Goal: Task Accomplishment & Management: Complete application form

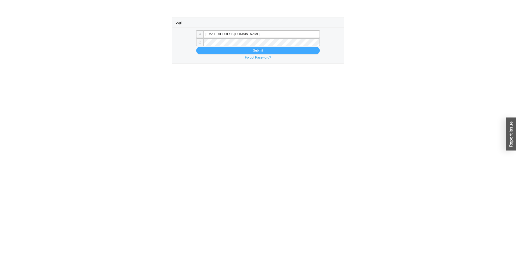
type input "tziporahj@homeandstone.com"
click at [234, 52] on button "Submit" at bounding box center [258, 51] width 124 height 8
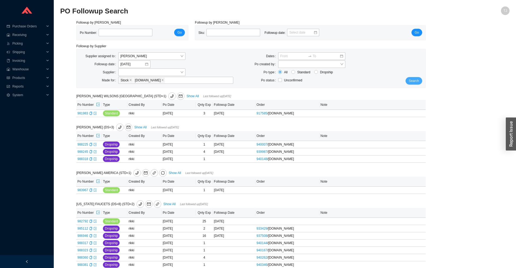
click at [416, 79] on span "Search" at bounding box center [413, 80] width 10 height 5
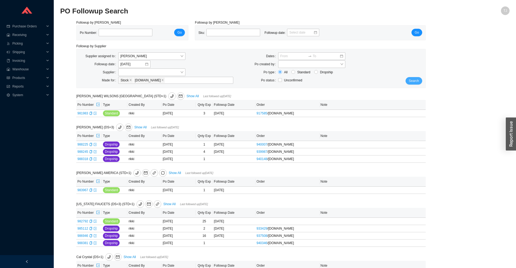
drag, startPoint x: 405, startPoint y: 82, endPoint x: 418, endPoint y: 80, distance: 13.0
click at [405, 82] on div "Search" at bounding box center [410, 68] width 29 height 32
click at [418, 80] on span "Search" at bounding box center [413, 80] width 10 height 5
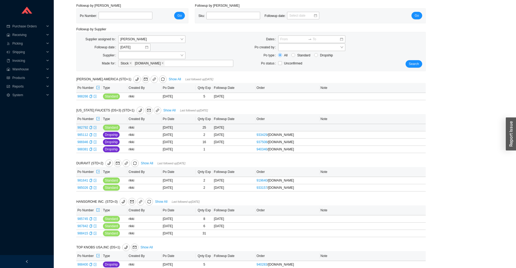
scroll to position [24, 0]
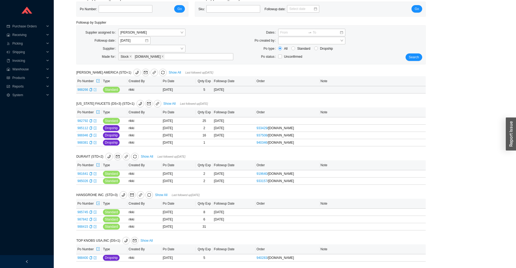
click at [95, 90] on icon "export" at bounding box center [94, 89] width 3 height 3
click at [406, 55] on div "Search" at bounding box center [410, 45] width 29 height 32
click at [413, 57] on span "Search" at bounding box center [413, 57] width 10 height 5
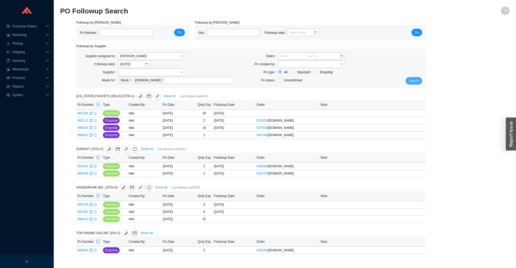
click at [412, 83] on span "Search" at bounding box center [413, 80] width 10 height 5
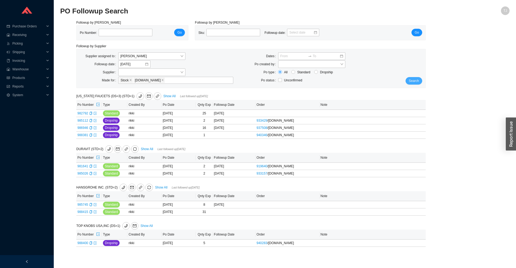
click at [412, 81] on span "Search" at bounding box center [413, 80] width 10 height 5
click at [415, 81] on span "Search" at bounding box center [413, 80] width 10 height 5
click at [161, 56] on span "[PERSON_NAME]" at bounding box center [151, 56] width 63 height 7
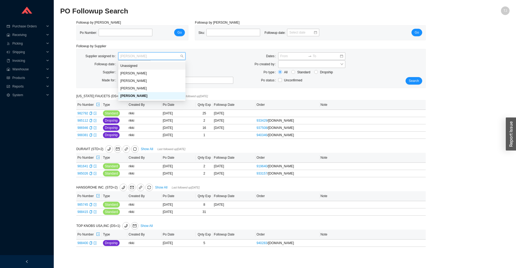
click at [150, 64] on div "Unassigned" at bounding box center [151, 65] width 63 height 5
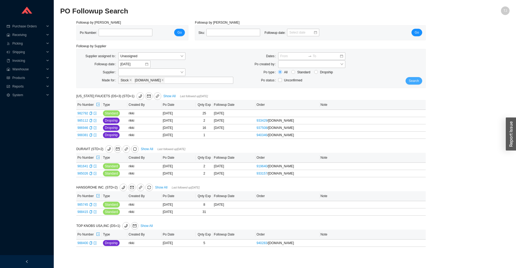
click at [421, 80] on button "Search" at bounding box center [413, 81] width 17 height 8
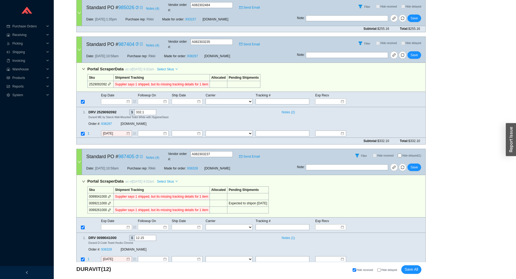
scroll to position [537, 0]
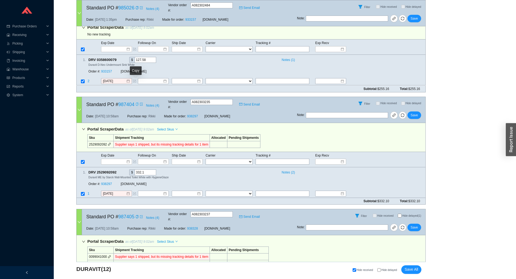
click at [136, 103] on icon "copy" at bounding box center [137, 104] width 2 height 3
click at [393, 113] on icon "link" at bounding box center [394, 115] width 4 height 4
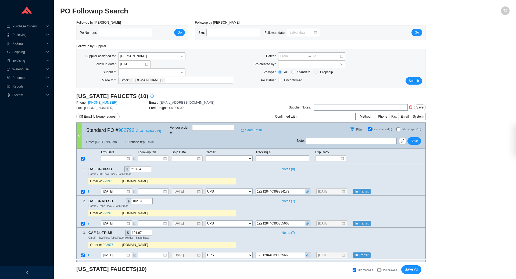
select select "2"
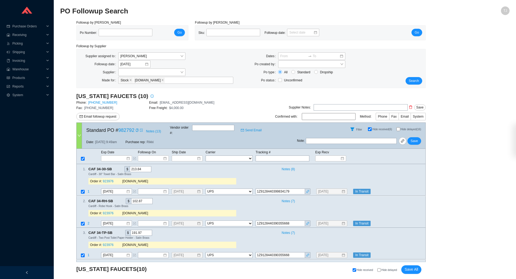
select select "2"
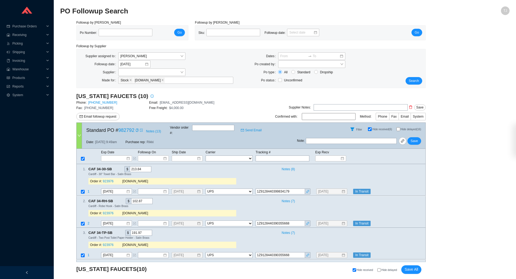
select select "2"
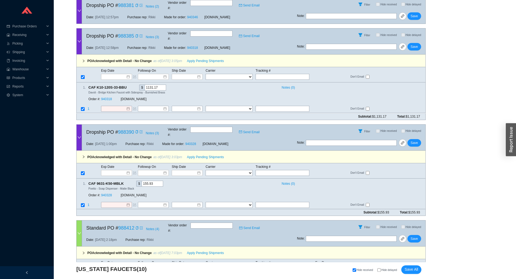
scroll to position [1846, 0]
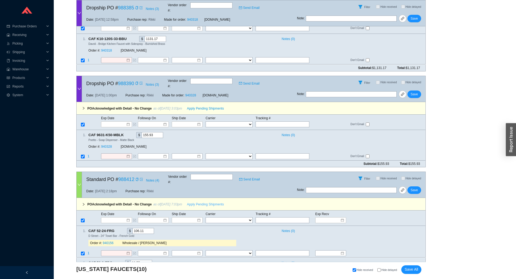
click at [195, 202] on span "Apply Pending Shipments" at bounding box center [205, 204] width 37 height 5
click at [192, 106] on span "Apply Pending Shipments" at bounding box center [205, 108] width 37 height 5
click at [106, 145] on link "940328" at bounding box center [106, 147] width 11 height 4
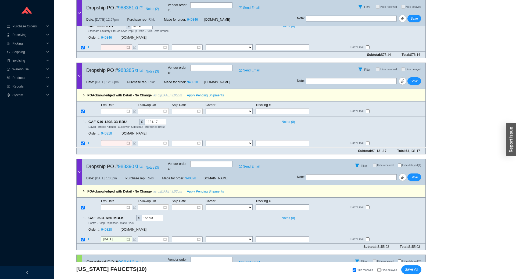
scroll to position [1728, 0]
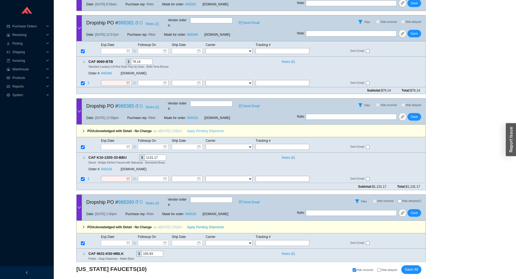
click at [197, 128] on span "Apply Pending Shipments" at bounding box center [205, 130] width 37 height 5
click at [106, 168] on link "940318" at bounding box center [106, 170] width 11 height 4
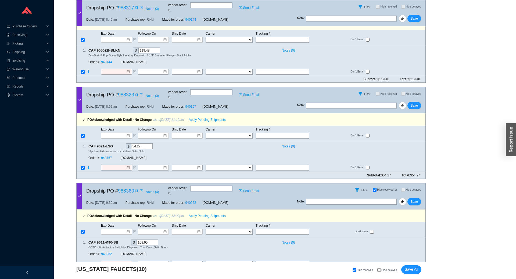
scroll to position [1490, 0]
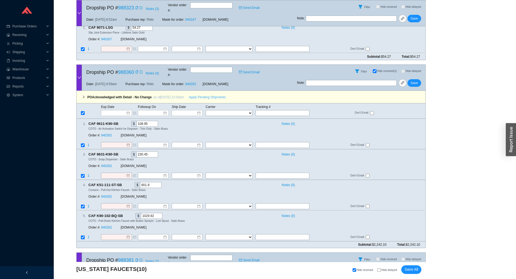
click at [200, 95] on span "Apply Pending Shipments" at bounding box center [207, 97] width 37 height 5
click at [108, 133] on link "940262" at bounding box center [106, 135] width 11 height 4
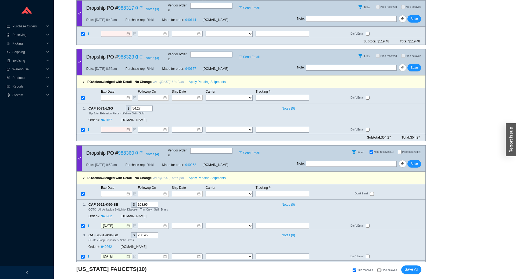
scroll to position [1371, 0]
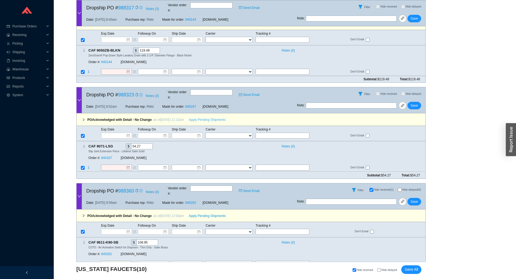
drag, startPoint x: 190, startPoint y: 96, endPoint x: 188, endPoint y: 101, distance: 6.0
click at [190, 117] on span "Apply Pending Shipments" at bounding box center [207, 119] width 37 height 5
click at [104, 156] on link "940167" at bounding box center [106, 158] width 11 height 4
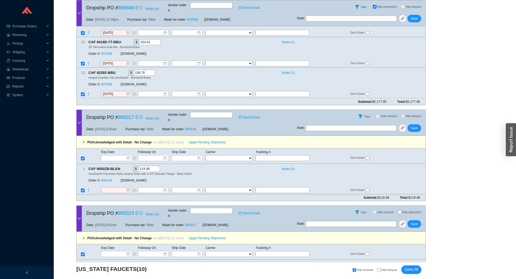
scroll to position [1253, 0]
click at [197, 140] on span "Apply Pending Shipments" at bounding box center [207, 142] width 37 height 5
click at [110, 179] on link "940144" at bounding box center [106, 181] width 11 height 4
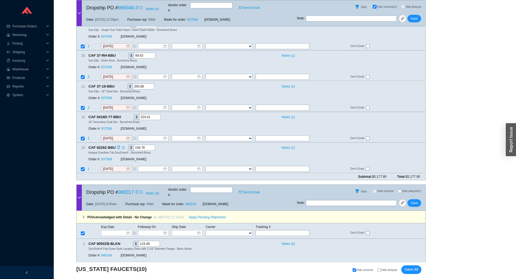
scroll to position [1134, 0]
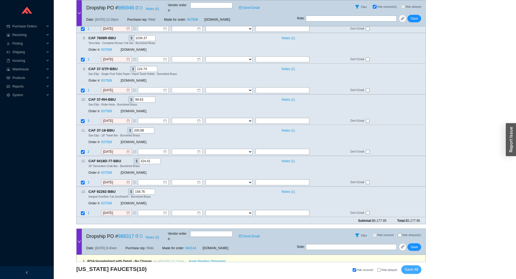
click at [413, 269] on span "Save All" at bounding box center [411, 269] width 14 height 6
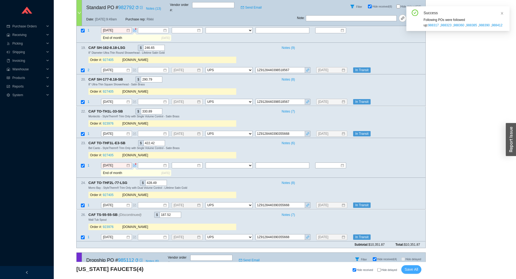
scroll to position [574, 0]
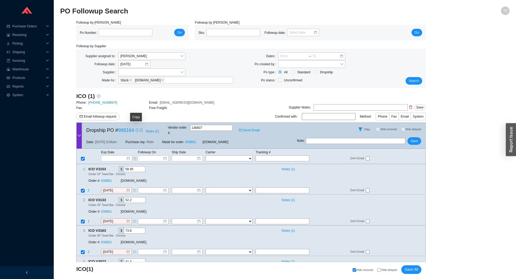
click at [135, 129] on icon "copy" at bounding box center [136, 130] width 2 height 3
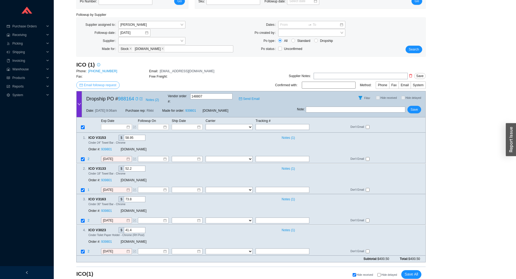
click at [93, 83] on span "Email followup request" at bounding box center [100, 84] width 32 height 5
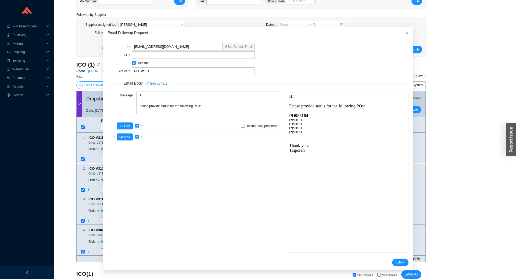
scroll to position [0, 0]
click at [398, 260] on span "Submit" at bounding box center [400, 262] width 10 height 5
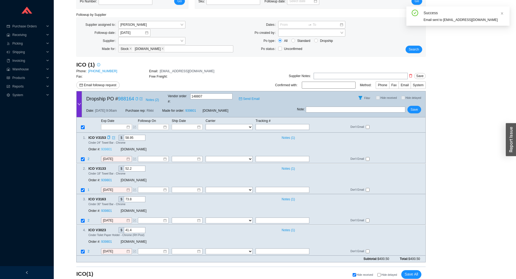
click at [107, 148] on link "939801" at bounding box center [106, 150] width 11 height 4
click at [112, 124] on input at bounding box center [114, 126] width 23 height 5
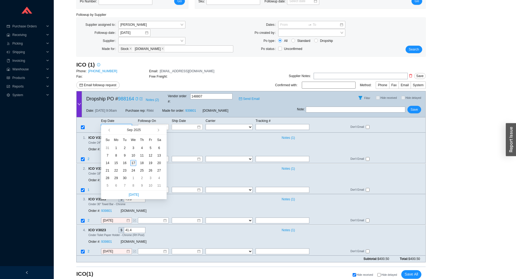
type input "[DATE]"
click at [131, 162] on div "17" at bounding box center [133, 163] width 6 height 6
type input "[DATE]"
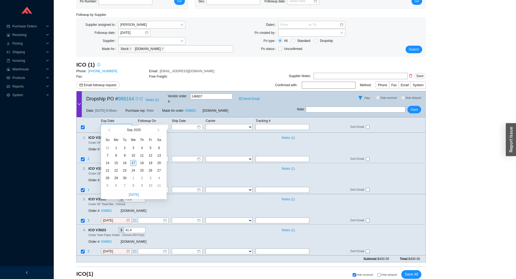
type input "[DATE]"
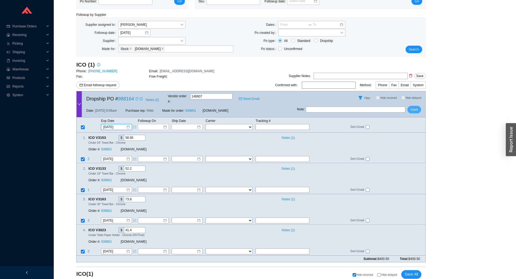
click at [414, 107] on span "Save" at bounding box center [413, 109] width 7 height 5
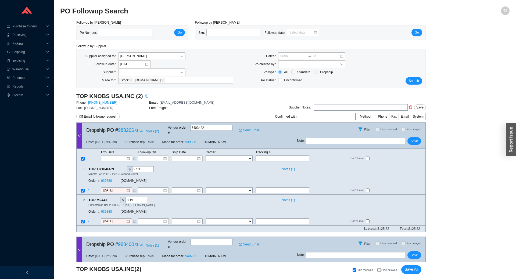
scroll to position [48, 0]
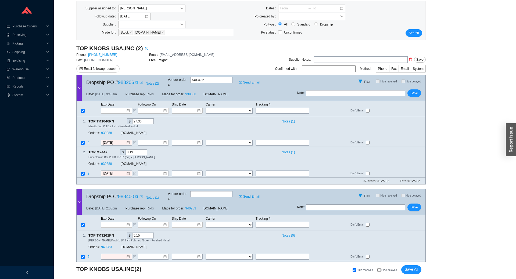
click at [135, 81] on icon "copy" at bounding box center [136, 82] width 3 height 3
click at [279, 108] on input "text" at bounding box center [282, 111] width 54 height 6
paste input "479800332044"
type input "479800332044"
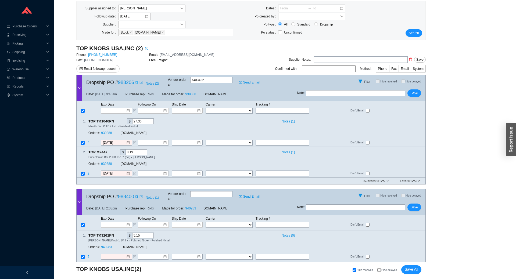
type input "479800332044"
click at [221, 109] on div "Exp Date Followup On Ship Date Carrier Tracking # FedEx UPS ---------------- 2 …" at bounding box center [250, 108] width 349 height 15
click at [205, 108] on select "FedEx UPS ---------------- 2 Day Transportation INC A&B Freight A. [PERSON_NAME…" at bounding box center [228, 111] width 47 height 6
select select "1"
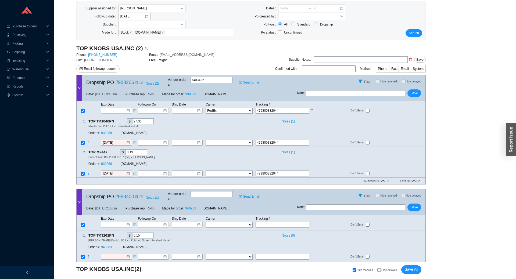
click option "FedEx" at bounding box center [0, 0] width 0 height 0
select select "1"
click at [193, 108] on input at bounding box center [185, 110] width 23 height 5
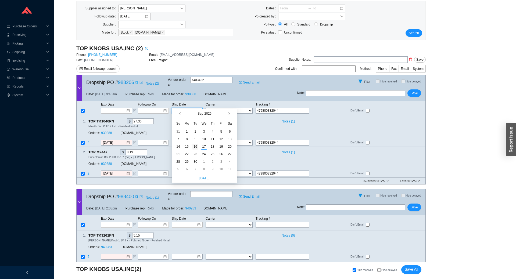
type input "[DATE]"
click at [195, 147] on div "16" at bounding box center [195, 147] width 6 height 6
type input "[DATE]"
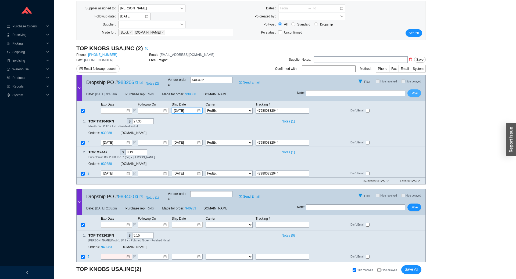
click at [416, 90] on span "Save" at bounding box center [413, 92] width 7 height 5
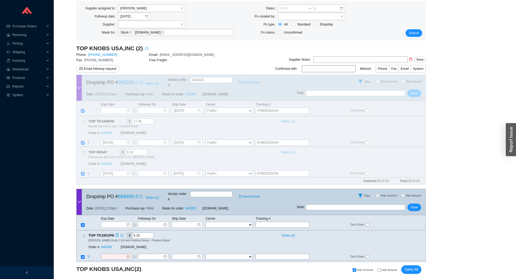
scroll to position [0, 0]
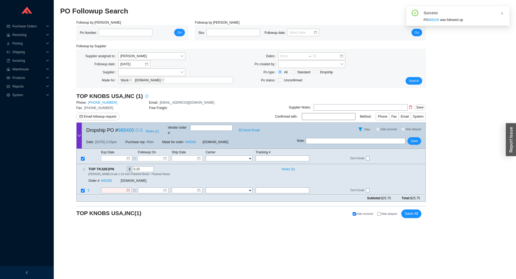
click at [136, 129] on icon "copy" at bounding box center [136, 130] width 3 height 3
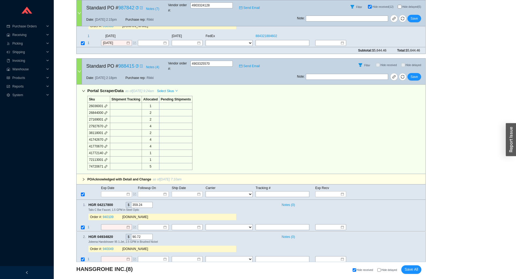
scroll to position [1466, 0]
click at [167, 88] on span "Select Skus" at bounding box center [165, 90] width 17 height 5
click at [169, 61] on span "Allocated" at bounding box center [166, 61] width 17 height 5
checkbox input "false"
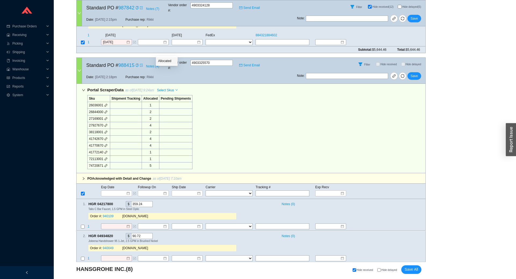
checkbox input "false"
click at [115, 191] on input at bounding box center [114, 193] width 23 height 5
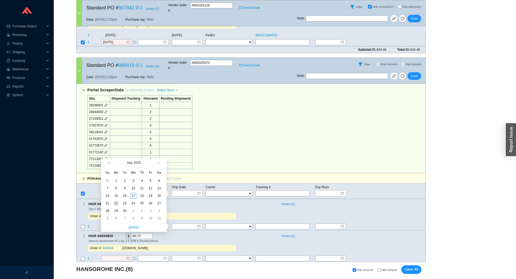
type input "9/22/2025"
click at [117, 203] on div "22" at bounding box center [116, 203] width 6 height 6
type input "9/22/2025"
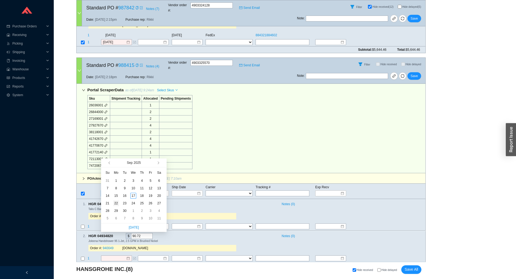
type input "9/22/2025"
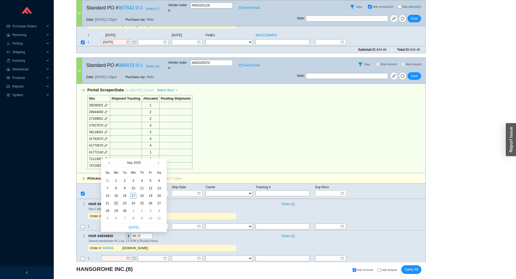
type input "9/22/2025"
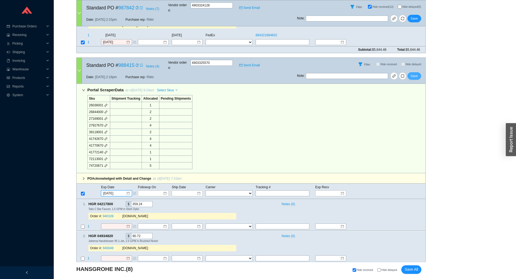
click at [415, 73] on span "Save" at bounding box center [413, 75] width 7 height 5
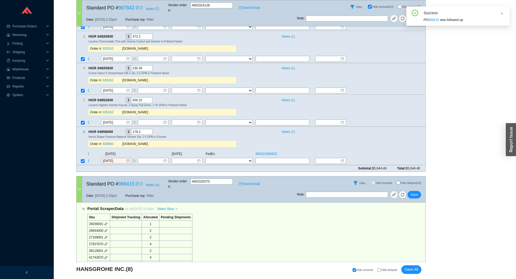
click at [83, 206] on div at bounding box center [83, 248] width 3 height 85
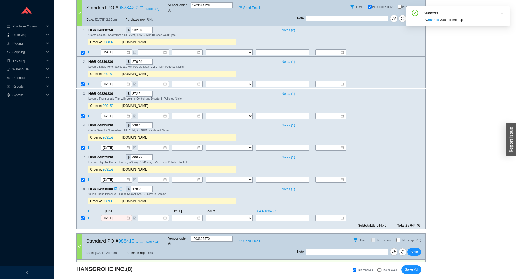
scroll to position [1388, 0]
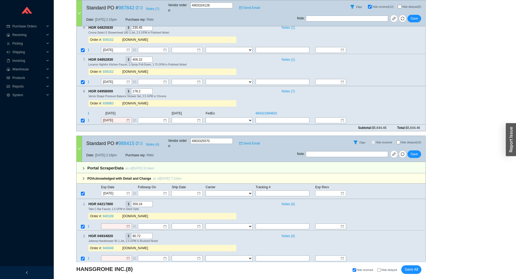
click at [401, 141] on span "Hide delayed (10)" at bounding box center [410, 142] width 20 height 3
click at [400, 140] on input "Hide delayed (10)" at bounding box center [398, 142] width 4 height 4
checkbox input "true"
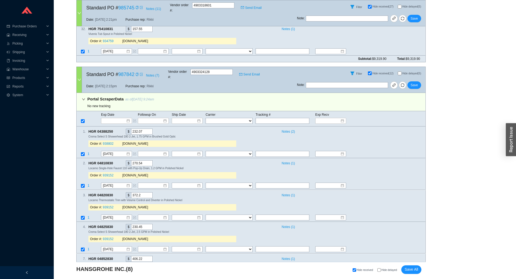
scroll to position [1187, 0]
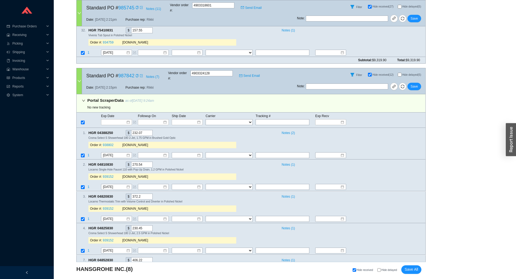
click at [381, 270] on input "Hide delayed" at bounding box center [378, 269] width 3 height 3
checkbox input "true"
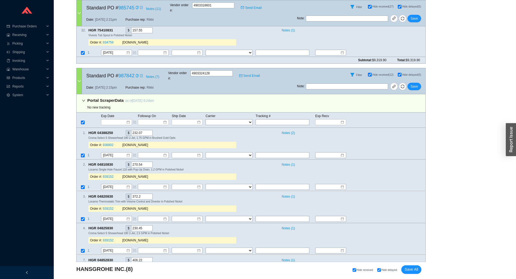
checkbox input "true"
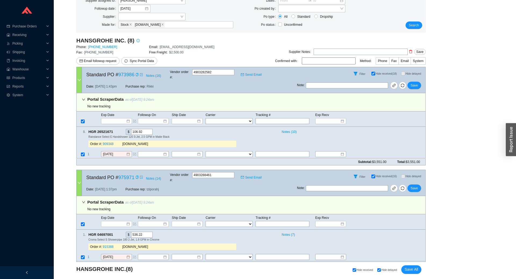
scroll to position [0, 0]
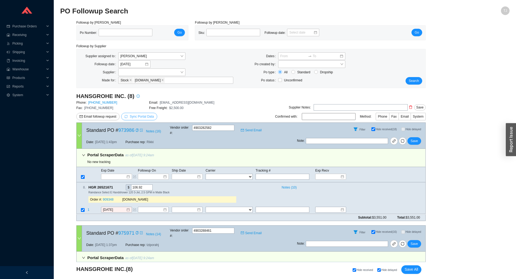
click at [132, 118] on span "Sync Portal Data" at bounding box center [142, 117] width 24 height 4
click at [166, 100] on span "OK" at bounding box center [167, 101] width 5 height 5
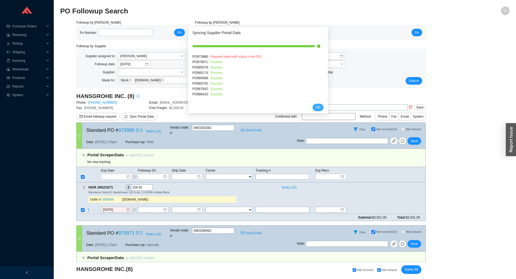
click at [314, 108] on button "OK" at bounding box center [317, 108] width 11 height 8
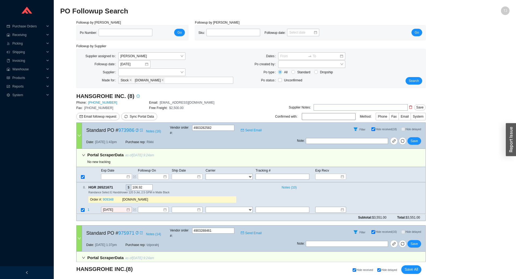
click at [382, 274] on div "Hide received Hide delayed Save All" at bounding box center [306, 270] width 230 height 10
click at [382, 271] on span "Hide delayed" at bounding box center [389, 270] width 16 height 3
click at [381, 271] on input "Hide delayed" at bounding box center [378, 269] width 3 height 3
checkbox input "false"
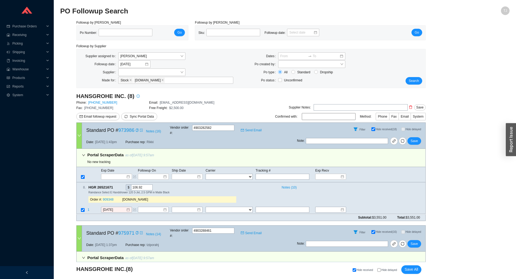
checkbox input "false"
click at [380, 271] on input "Hide delayed" at bounding box center [378, 269] width 3 height 3
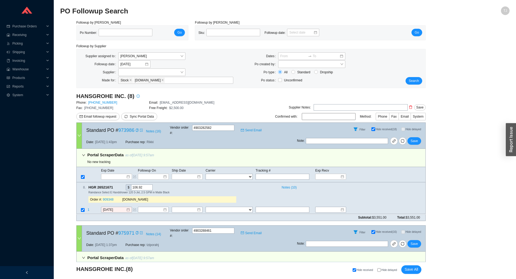
checkbox input "true"
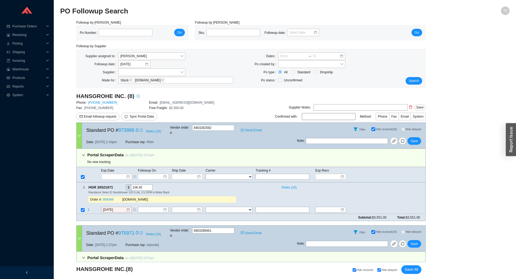
checkbox input "true"
click at [117, 186] on icon "copy" at bounding box center [115, 187] width 3 height 3
click at [108, 198] on link "909348" at bounding box center [108, 200] width 11 height 4
click at [117, 209] on td "9/16/2025" at bounding box center [119, 210] width 37 height 7
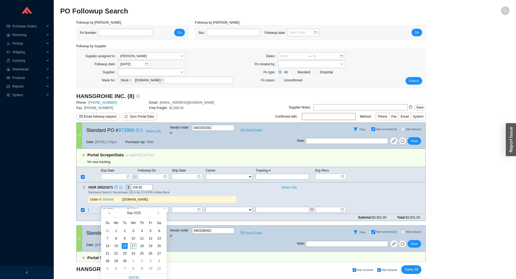
click at [116, 207] on input "9/16/2025" at bounding box center [114, 209] width 23 height 5
click at [157, 213] on button "button" at bounding box center [157, 213] width 5 height 9
type input "10/1/2025"
click at [133, 231] on div "1" at bounding box center [133, 231] width 6 height 6
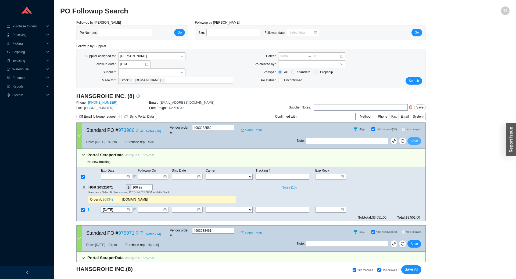
click at [418, 137] on button "Save" at bounding box center [414, 141] width 14 height 8
click at [117, 186] on icon "copy" at bounding box center [115, 187] width 3 height 3
click at [89, 208] on span "1" at bounding box center [89, 210] width 2 height 4
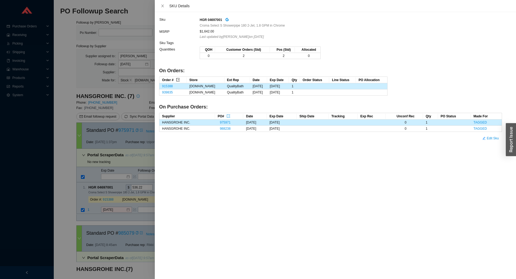
click at [179, 80] on icon "export" at bounding box center [177, 79] width 3 height 3
click at [114, 206] on div at bounding box center [258, 139] width 516 height 279
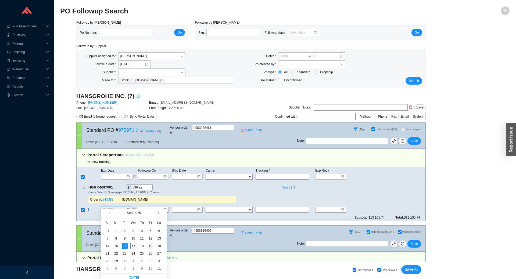
type input "9/19/2025"
click at [147, 247] on td "19" at bounding box center [150, 246] width 9 height 8
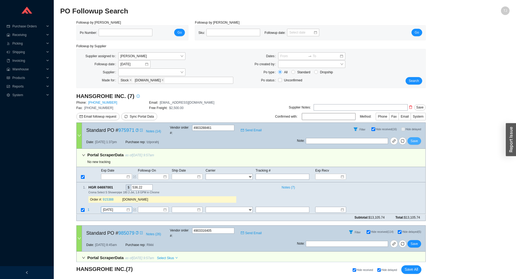
click at [413, 137] on button "Save" at bounding box center [414, 141] width 14 height 8
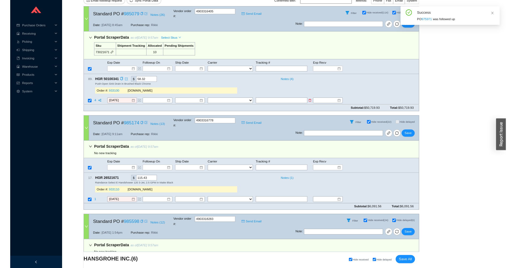
scroll to position [119, 0]
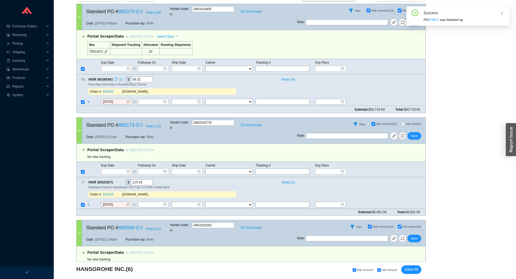
click at [117, 78] on icon "copy" at bounding box center [115, 79] width 3 height 3
click at [87, 99] on td "4" at bounding box center [93, 102] width 13 height 7
click at [88, 100] on span "4" at bounding box center [89, 102] width 3 height 4
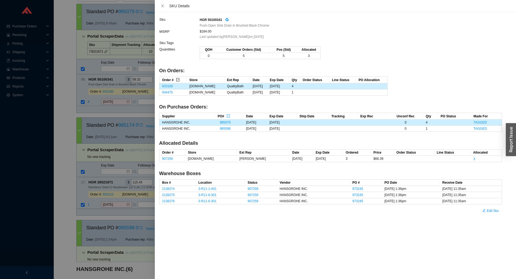
click at [179, 78] on icon "export" at bounding box center [177, 79] width 3 height 3
click at [86, 126] on div at bounding box center [258, 139] width 516 height 279
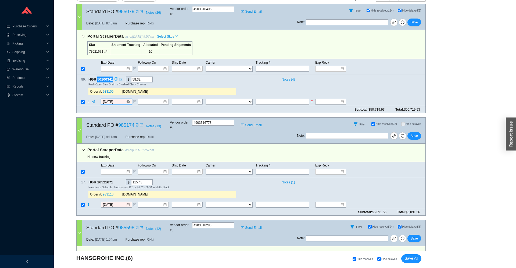
click at [113, 99] on input "9/16/2025" at bounding box center [114, 101] width 23 height 5
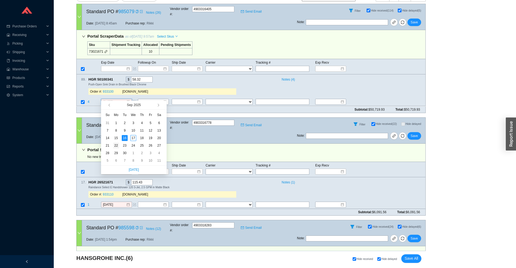
type input "9/22/2025"
click at [116, 146] on div "22" at bounding box center [116, 146] width 6 height 6
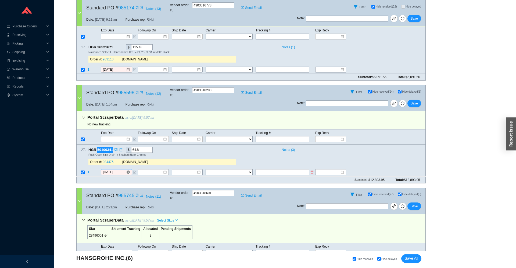
click at [119, 170] on input "9/16/2025" at bounding box center [114, 172] width 23 height 5
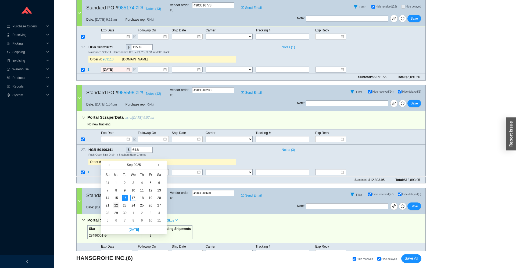
type input "9/22/2025"
click at [117, 207] on div "22" at bounding box center [116, 205] width 6 height 6
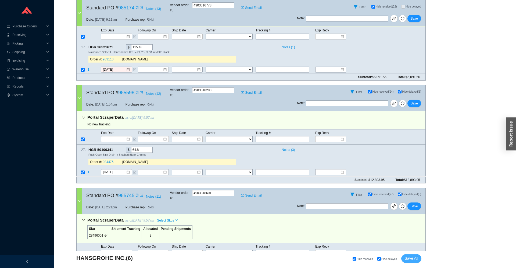
click at [413, 259] on span "Save All" at bounding box center [411, 258] width 14 height 6
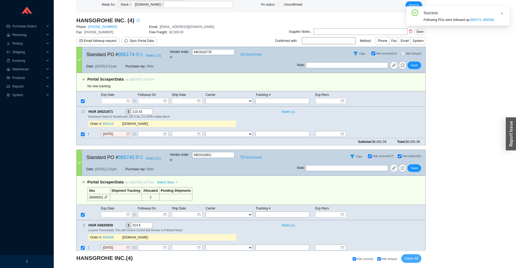
scroll to position [27, 0]
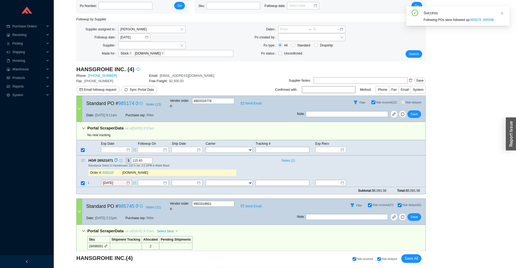
click at [118, 158] on link at bounding box center [120, 160] width 5 height 5
click at [115, 159] on icon "copy" at bounding box center [115, 160] width 3 height 3
click at [89, 180] on td "1" at bounding box center [93, 183] width 13 height 7
click at [89, 181] on span "1" at bounding box center [89, 183] width 2 height 4
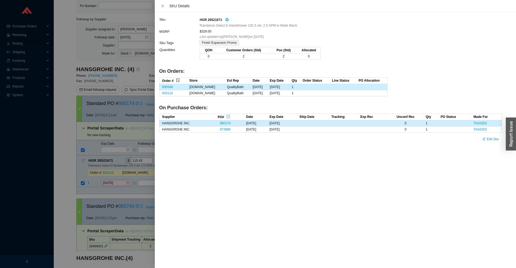
click at [180, 79] on button "button" at bounding box center [178, 80] width 4 height 4
click at [112, 159] on div at bounding box center [258, 134] width 516 height 268
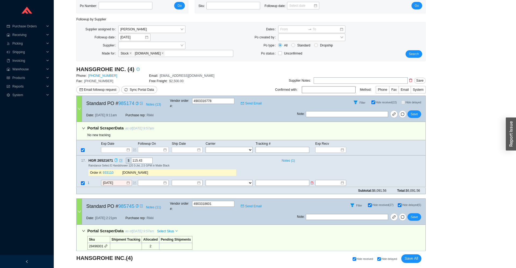
click at [87, 180] on td "1" at bounding box center [93, 183] width 13 height 7
click at [88, 181] on span "1" at bounding box center [89, 183] width 2 height 4
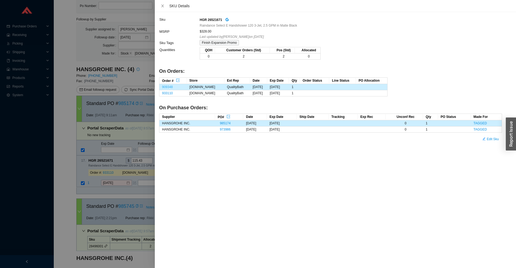
click at [167, 88] on link "909348" at bounding box center [167, 87] width 11 height 4
click at [77, 113] on div at bounding box center [258, 134] width 516 height 268
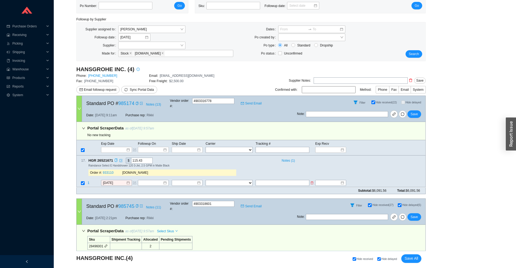
click at [88, 181] on span "1" at bounding box center [89, 183] width 2 height 4
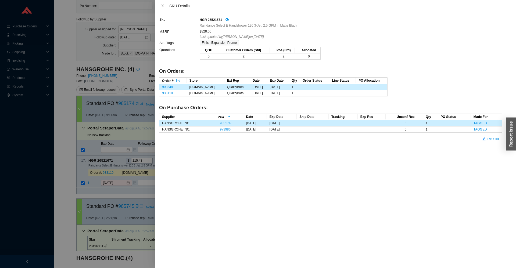
click at [102, 175] on div at bounding box center [258, 134] width 516 height 268
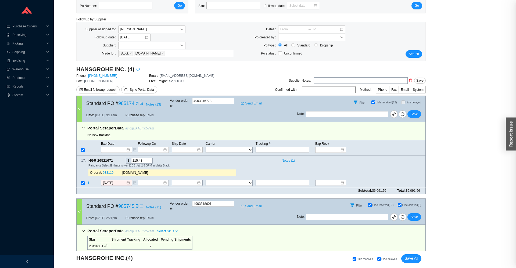
click at [116, 177] on div at bounding box center [258, 134] width 516 height 268
click at [112, 180] on input "9/16/2025" at bounding box center [114, 182] width 23 height 5
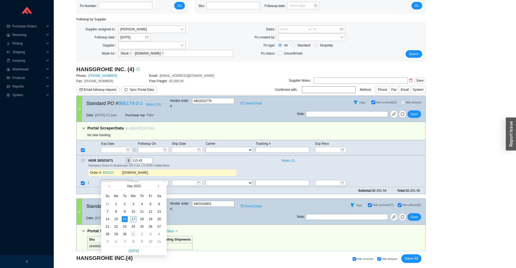
type input "10/1/2025"
click at [133, 234] on div "1" at bounding box center [133, 234] width 6 height 6
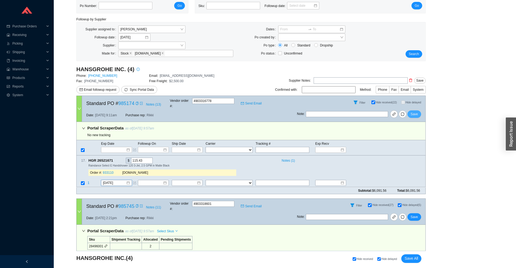
click at [409, 110] on button "Save" at bounding box center [414, 114] width 14 height 8
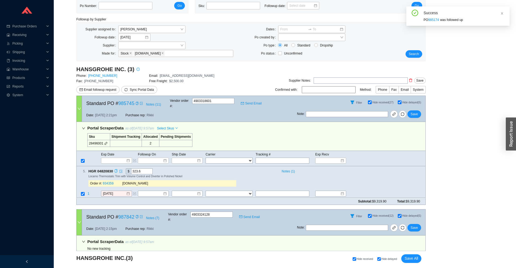
click at [115, 169] on icon "copy" at bounding box center [115, 170] width 3 height 3
click at [88, 192] on span "1" at bounding box center [89, 194] width 2 height 4
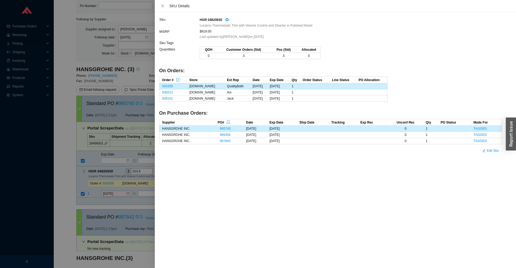
click at [70, 110] on div at bounding box center [258, 134] width 516 height 268
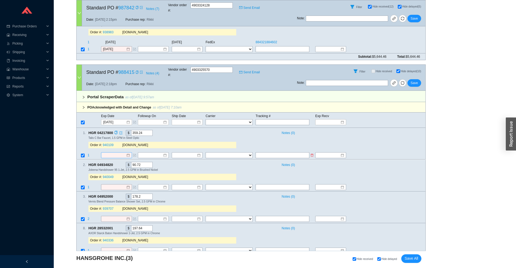
scroll to position [162, 0]
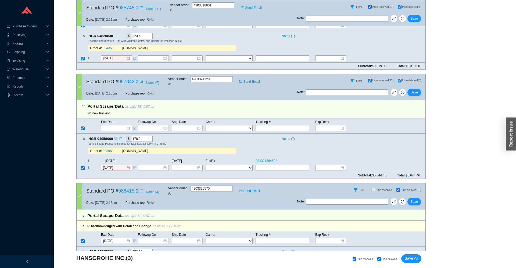
click at [115, 137] on icon "copy" at bounding box center [115, 138] width 3 height 3
click at [88, 166] on span "1" at bounding box center [89, 168] width 2 height 4
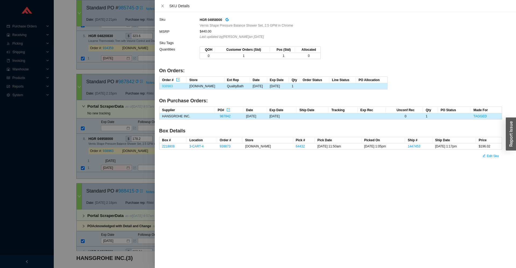
click at [166, 88] on link "938983" at bounding box center [167, 86] width 11 height 4
click at [108, 155] on div at bounding box center [258, 134] width 516 height 268
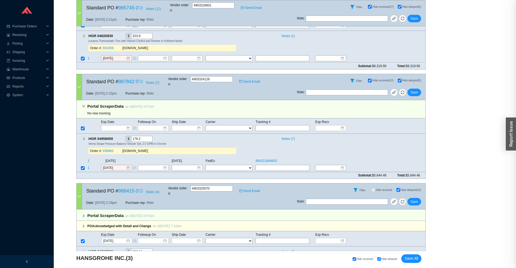
click at [110, 165] on input "9/16/2025" at bounding box center [114, 167] width 23 height 5
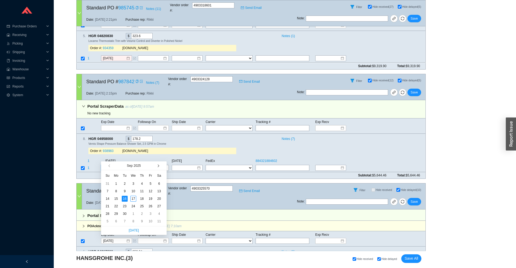
click at [157, 165] on button "button" at bounding box center [157, 165] width 5 height 9
type input "11/6/2025"
click at [139, 190] on div "6" at bounding box center [142, 191] width 6 height 6
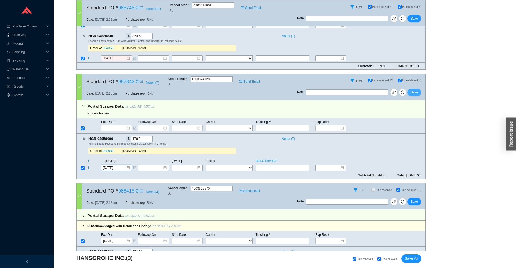
click at [414, 90] on span "Save" at bounding box center [413, 92] width 7 height 5
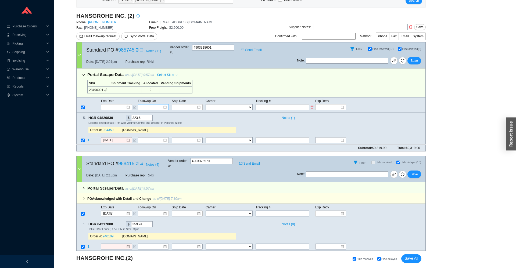
scroll to position [44, 0]
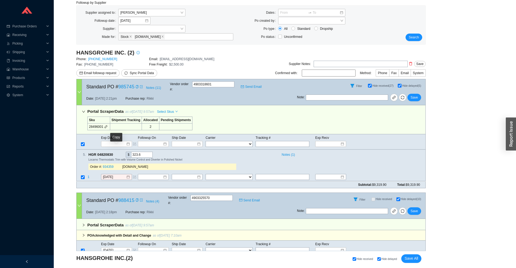
click at [115, 153] on icon "copy" at bounding box center [115, 154] width 3 height 3
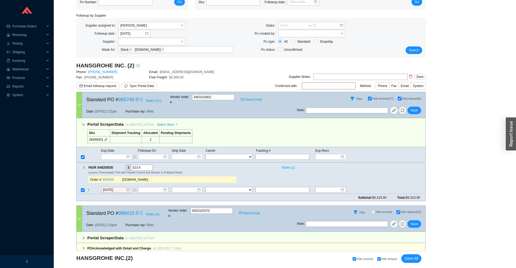
scroll to position [0, 0]
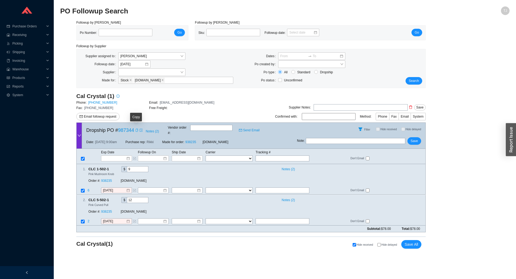
click at [136, 129] on icon "copy" at bounding box center [136, 130] width 3 height 3
click at [107, 178] on div "Order #: 938235" at bounding box center [104, 180] width 32 height 5
click at [106, 179] on link "938235" at bounding box center [106, 181] width 11 height 4
click at [111, 156] on input at bounding box center [114, 158] width 23 height 5
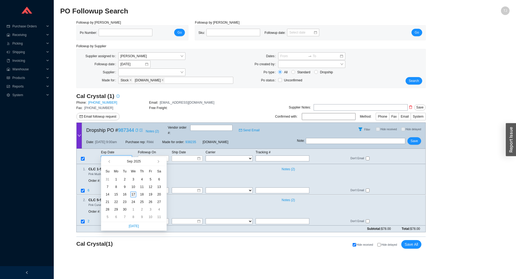
type input "[DATE]"
click at [134, 195] on div "17" at bounding box center [133, 194] width 6 height 6
type input "[DATE]"
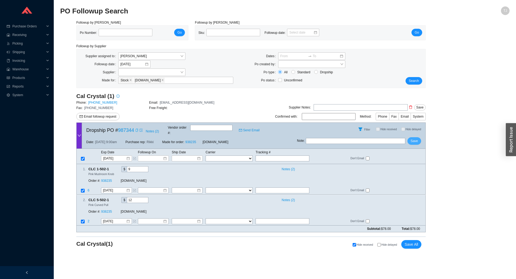
click at [419, 137] on button "Save" at bounding box center [414, 141] width 14 height 8
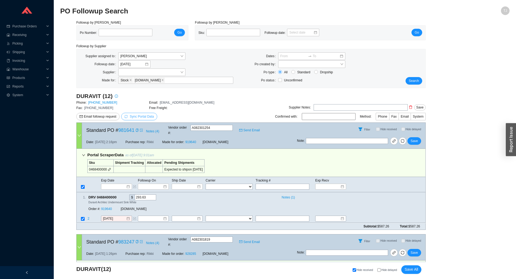
click at [134, 116] on span "Sync Portal Data" at bounding box center [142, 117] width 24 height 4
click at [168, 102] on span "OK" at bounding box center [167, 101] width 5 height 5
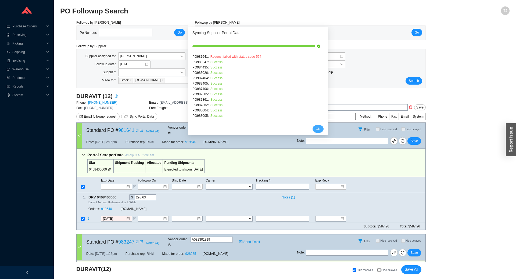
click at [320, 129] on span "OK" at bounding box center [318, 128] width 5 height 5
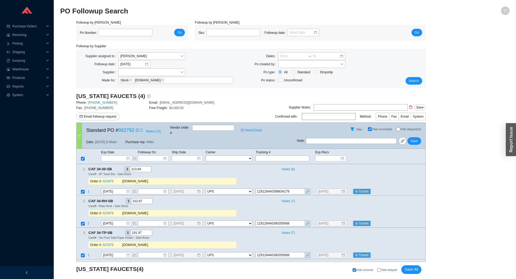
select select "2"
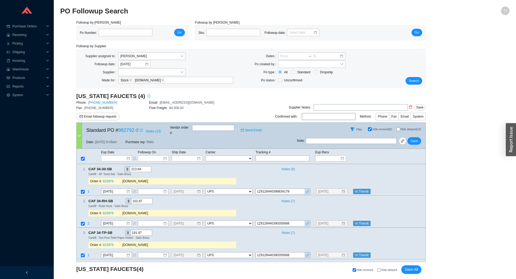
select select "2"
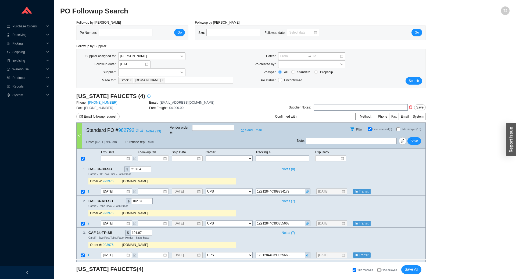
select select "2"
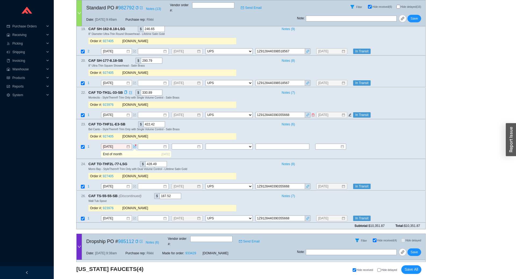
scroll to position [1068, 0]
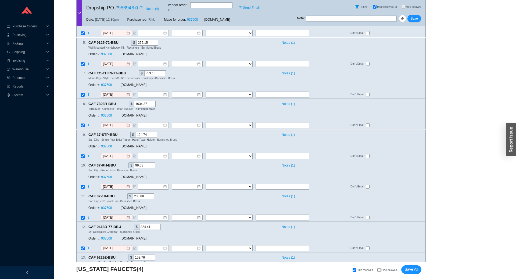
click at [385, 271] on span "Hide delayed" at bounding box center [389, 270] width 16 height 3
click at [381, 272] on input "Hide delayed" at bounding box center [378, 269] width 3 height 3
checkbox input "true"
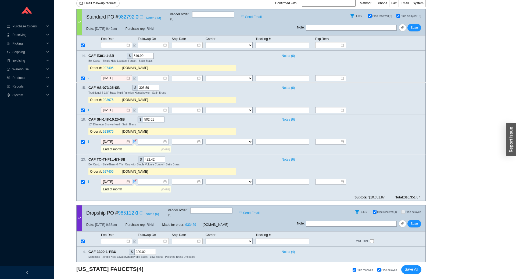
scroll to position [119, 0]
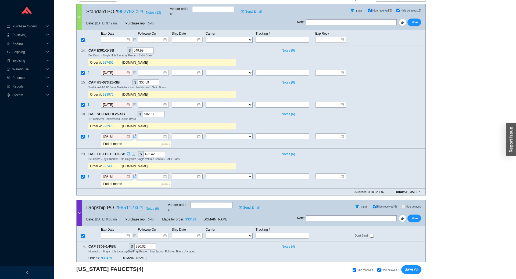
click at [107, 164] on link "927405" at bounding box center [108, 166] width 11 height 4
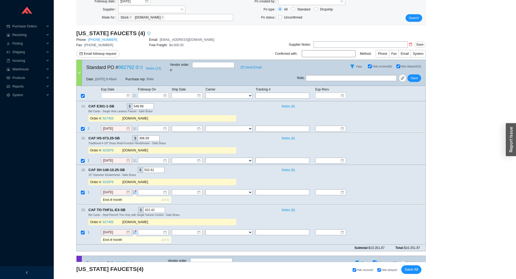
scroll to position [0, 0]
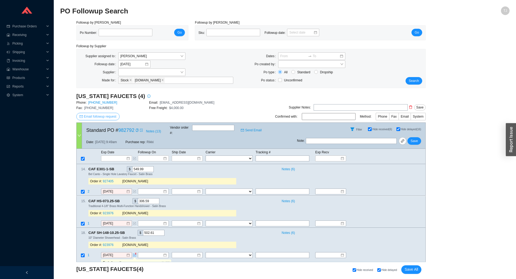
click at [94, 118] on span "Email followup request" at bounding box center [100, 116] width 32 height 5
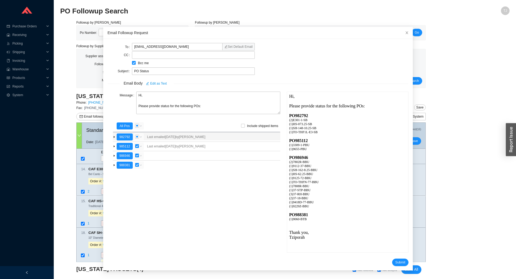
click at [114, 135] on span at bounding box center [114, 137] width 3 height 8
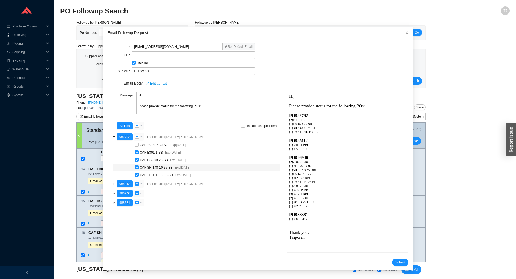
click at [138, 169] on input "checkbox" at bounding box center [137, 167] width 4 height 4
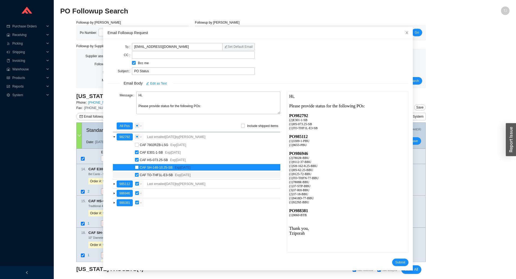
checkbox input "false"
click at [137, 174] on input "checkbox" at bounding box center [137, 175] width 4 height 4
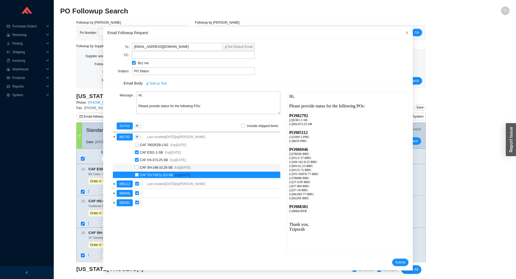
checkbox input "false"
click at [161, 85] on span "Edit as Text" at bounding box center [158, 83] width 17 height 5
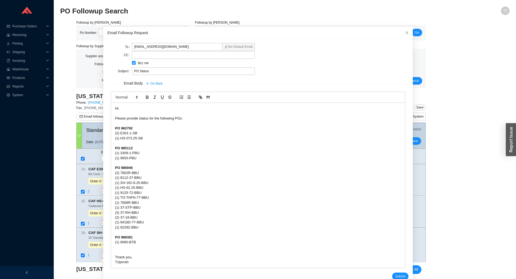
click at [153, 129] on div "PO 982792" at bounding box center [258, 128] width 286 height 5
click at [166, 126] on div "PO 982792" at bounding box center [258, 128] width 286 height 5
click at [126, 169] on strong "PO 986946" at bounding box center [124, 168] width 18 height 4
copy strong "986946"
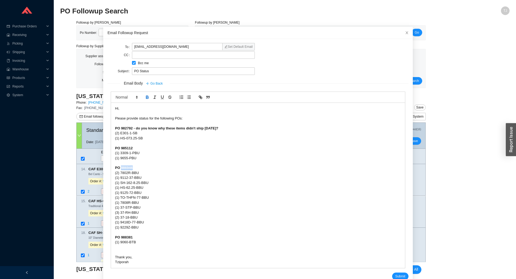
click at [126, 129] on strong "PO 982792 - do you know why these items didn't ship yesterday?" at bounding box center [166, 128] width 103 height 4
copy strong "982792"
click at [129, 235] on div "PO 988381" at bounding box center [258, 237] width 286 height 5
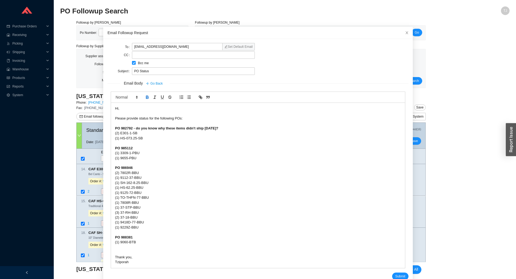
click at [125, 147] on strong "PO 985112" at bounding box center [124, 148] width 18 height 4
copy strong "985112"
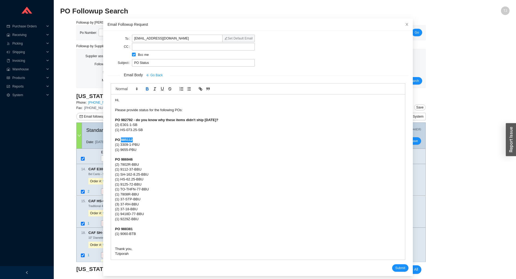
scroll to position [12, 0]
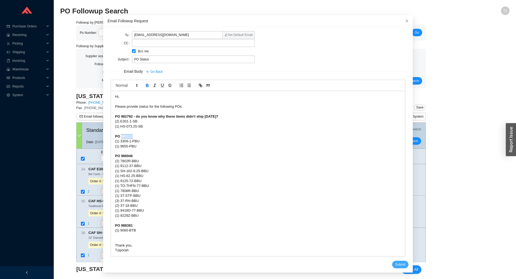
click at [397, 262] on span "Submit" at bounding box center [400, 264] width 10 height 5
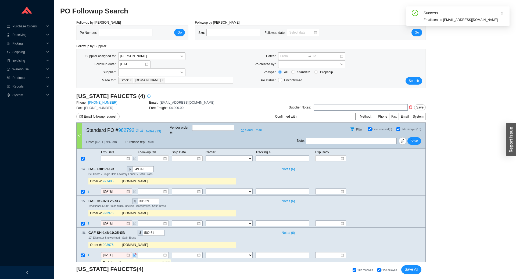
scroll to position [656, 0]
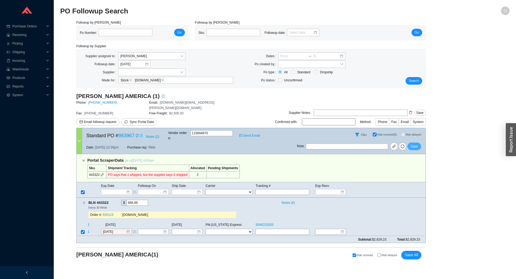
click at [417, 144] on span "Save" at bounding box center [413, 146] width 7 height 5
click at [412, 252] on span "Save All" at bounding box center [411, 255] width 14 height 6
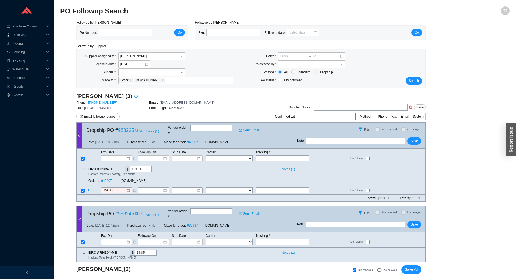
click at [135, 129] on icon "copy" at bounding box center [136, 130] width 2 height 3
click at [125, 130] on link "988225" at bounding box center [126, 130] width 16 height 5
click at [127, 129] on link "988225" at bounding box center [126, 130] width 16 height 5
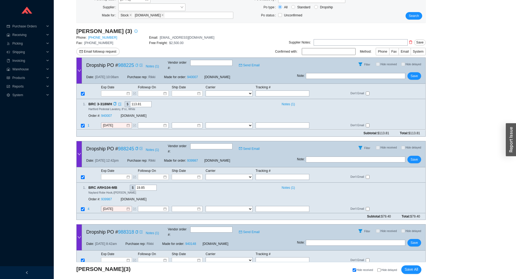
scroll to position [95, 0]
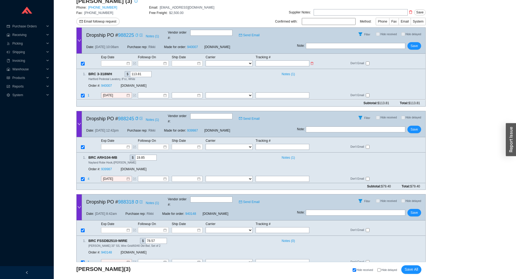
click at [262, 60] on input "text" at bounding box center [282, 63] width 54 height 6
paste input "393267204469"
type input "393267204469"
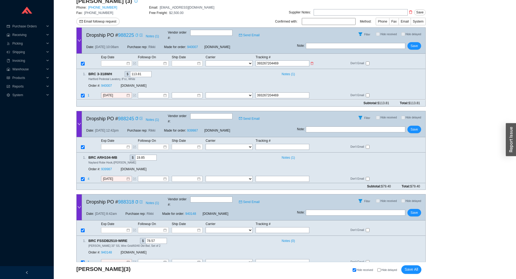
type input "393267204469"
click at [205, 60] on select "FedEx UPS ---------------- 2 Day Transportation INC A&B Freight A. [PERSON_NAME…" at bounding box center [228, 63] width 47 height 6
select select "1"
click option "FedEx" at bounding box center [0, 0] width 0 height 0
select select "1"
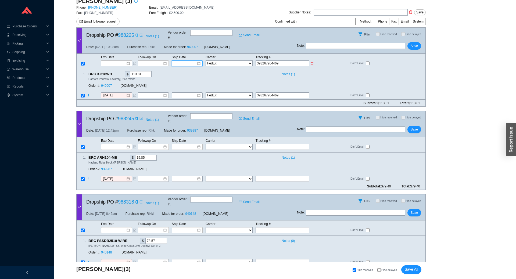
click at [195, 61] on input at bounding box center [185, 63] width 23 height 5
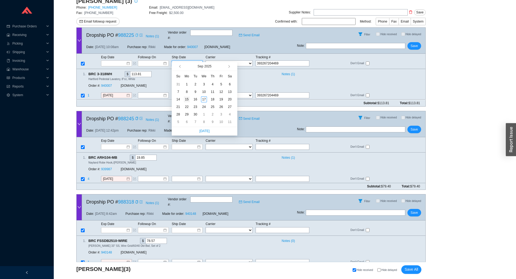
type input "[DATE]"
click at [190, 101] on td "15" at bounding box center [186, 100] width 9 height 8
type input "[DATE]"
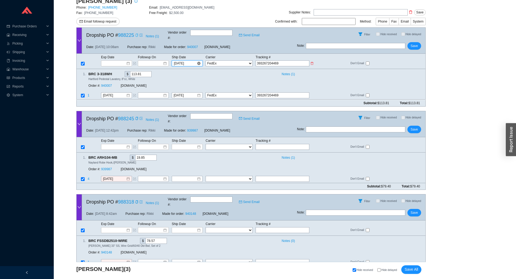
click at [178, 61] on input "[DATE]" at bounding box center [185, 63] width 23 height 5
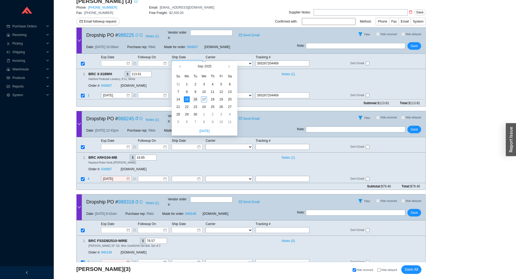
type input "[DATE]"
click at [195, 100] on div "16" at bounding box center [195, 99] width 6 height 6
type input "[DATE]"
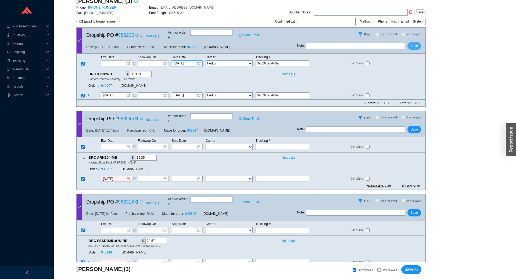
click at [409, 43] on button "Save" at bounding box center [414, 46] width 14 height 8
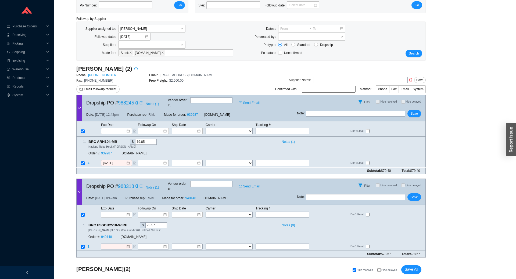
scroll to position [17, 0]
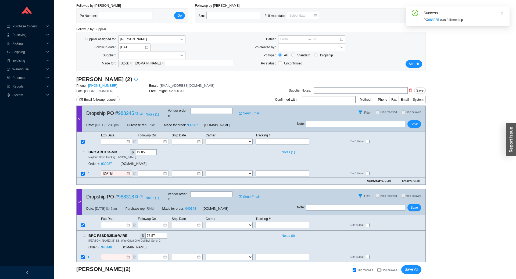
click at [135, 114] on icon "copy" at bounding box center [136, 113] width 3 height 3
click at [123, 111] on link "988245" at bounding box center [126, 113] width 16 height 5
click at [264, 139] on input "text" at bounding box center [282, 142] width 54 height 6
click at [266, 139] on input "text" at bounding box center [282, 142] width 54 height 6
paste input "393254514159"
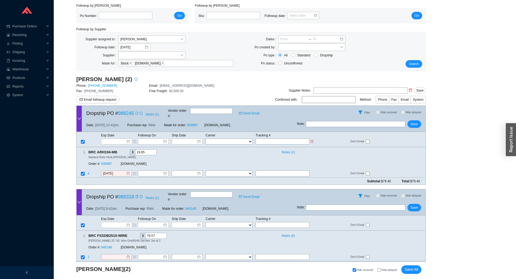
type input "393254514159"
click at [205, 139] on select "FedEx UPS ---------------- 2 Day Transportation INC A&B Freight A. [PERSON_NAME…" at bounding box center [228, 142] width 47 height 6
select select "1"
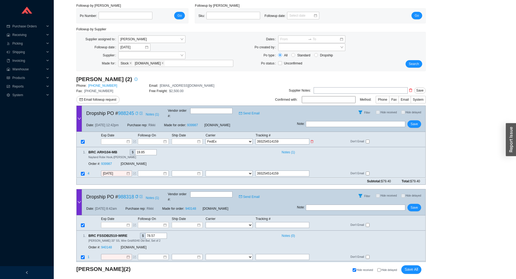
click option "FedEx" at bounding box center [0, 0] width 0 height 0
select select "1"
click at [184, 139] on input at bounding box center [185, 141] width 23 height 5
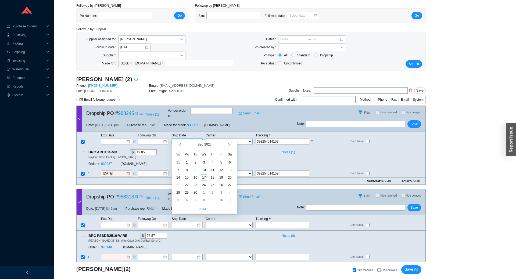
click at [183, 139] on input at bounding box center [185, 141] width 23 height 5
type input "[DATE]"
click at [193, 177] on div "16" at bounding box center [195, 178] width 6 height 6
type input "[DATE]"
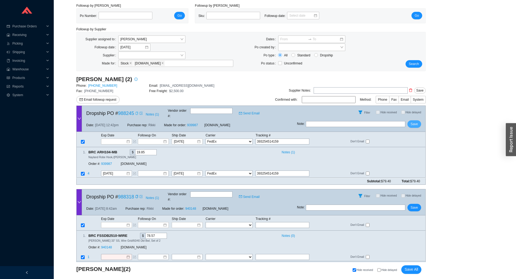
click at [414, 121] on span "Save" at bounding box center [413, 123] width 7 height 5
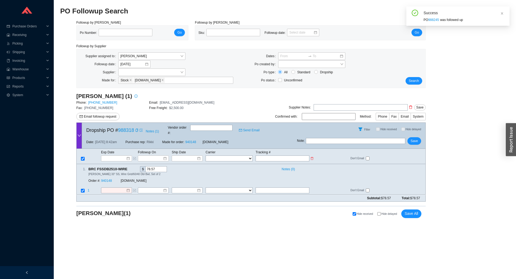
scroll to position [0, 0]
click at [126, 166] on span "BRC FSSDB2510-WIRE" at bounding box center [110, 169] width 44 height 6
click at [128, 167] on icon "copy" at bounding box center [129, 168] width 3 height 3
click at [104, 179] on link "940148" at bounding box center [106, 181] width 11 height 4
click at [116, 188] on input at bounding box center [114, 190] width 23 height 5
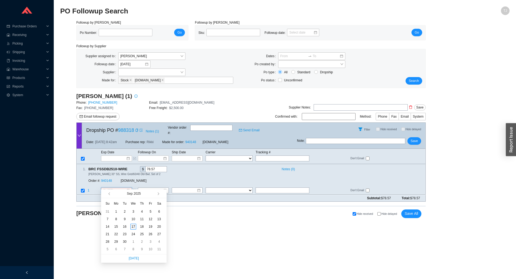
type input "[DATE]"
click at [133, 226] on div "17" at bounding box center [133, 227] width 6 height 6
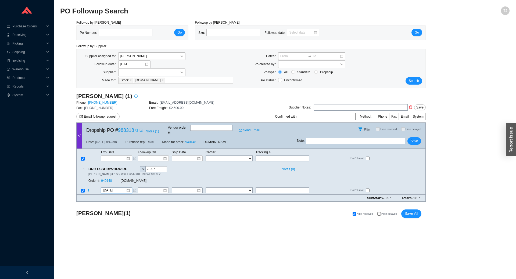
click at [136, 129] on icon "copy" at bounding box center [136, 130] width 3 height 3
click at [126, 129] on link "988318" at bounding box center [126, 130] width 16 height 5
click at [412, 139] on span "Save" at bounding box center [413, 140] width 7 height 5
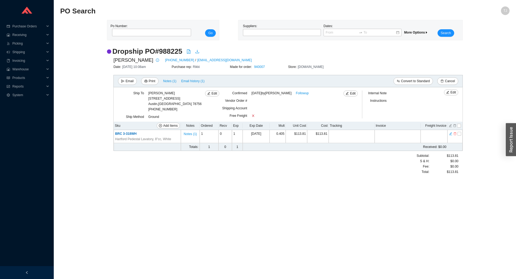
click at [177, 50] on h2 "Dropship PO # 988225" at bounding box center [147, 51] width 70 height 9
copy h2 "988225"
click at [166, 107] on div "[PERSON_NAME] [STREET_ADDRESS] (512) 461-9677" at bounding box center [174, 100] width 53 height 21
click at [166, 110] on div "[PERSON_NAME] [STREET_ADDRESS] (512) 461-9677" at bounding box center [174, 100] width 53 height 21
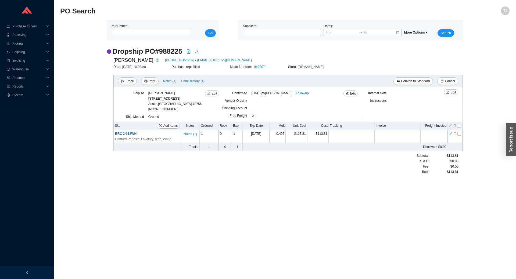
click at [168, 102] on div "[PERSON_NAME] [STREET_ADDRESS]" at bounding box center [174, 98] width 53 height 16
copy div "78756"
click at [167, 54] on h2 "Dropship PO # 988225" at bounding box center [147, 51] width 70 height 9
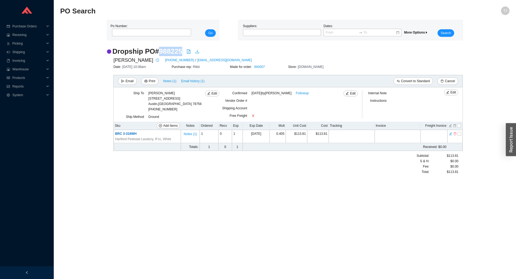
copy h2 "988225"
click at [164, 104] on div "[PERSON_NAME] [STREET_ADDRESS]" at bounding box center [174, 98] width 53 height 16
click at [166, 104] on div "[PERSON_NAME] [STREET_ADDRESS]" at bounding box center [174, 98] width 53 height 16
copy div "78756"
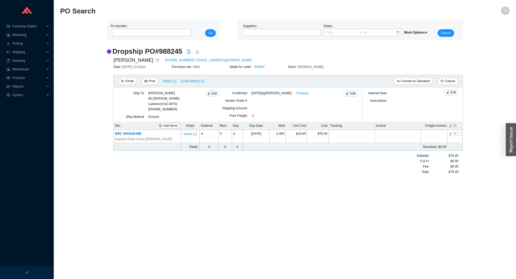
click at [171, 102] on div "Kalman Frisch 85 Rena Ln Lakewood , NJ 08701" at bounding box center [163, 98] width 31 height 16
copy div "08701"
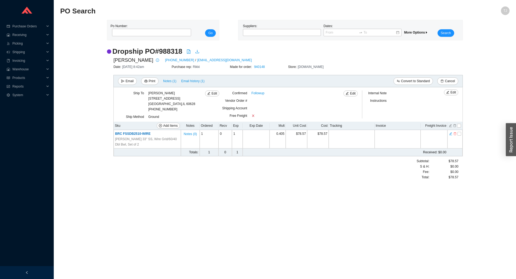
click at [164, 105] on div "[PERSON_NAME] [STREET_ADDRESS]" at bounding box center [171, 98] width 47 height 16
copy div "60628"
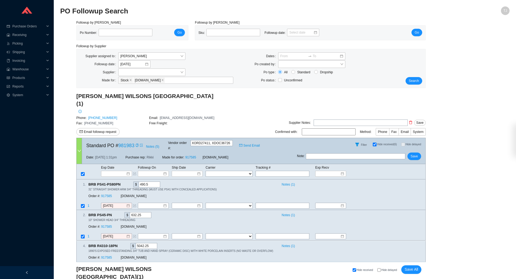
scroll to position [1, 0]
click at [136, 142] on div "Copy" at bounding box center [136, 144] width 3 height 5
click at [100, 129] on span "Email followup request" at bounding box center [100, 131] width 32 height 5
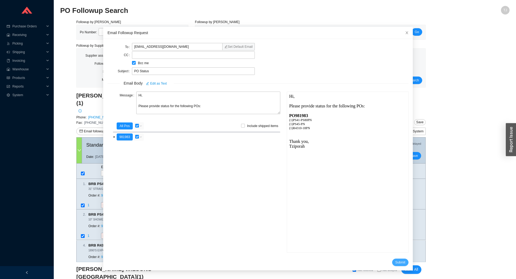
click at [407, 262] on button "Submit" at bounding box center [400, 263] width 16 height 8
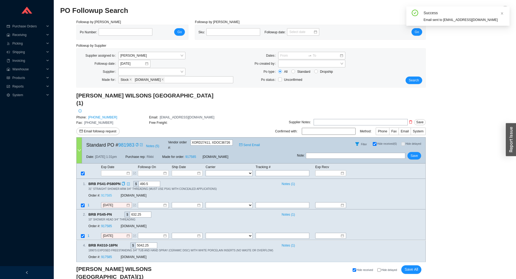
click at [104, 194] on link "917585" at bounding box center [106, 196] width 11 height 4
click at [116, 164] on td "Exp Date" at bounding box center [119, 167] width 37 height 6
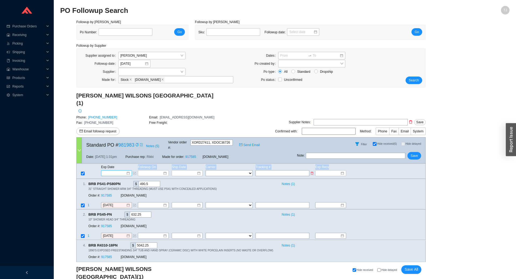
click at [116, 164] on tbody "Exp Date Followup On Ship Date Carrier Tracking # Exp Recv FedEx UPS ----------…" at bounding box center [251, 170] width 349 height 12
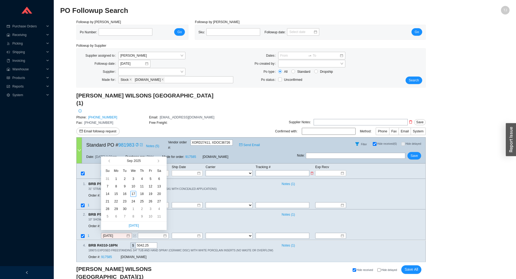
click at [117, 171] on input at bounding box center [114, 173] width 23 height 5
type input "[DATE]"
click at [115, 200] on div "22" at bounding box center [116, 201] width 6 height 6
type input "[DATE]"
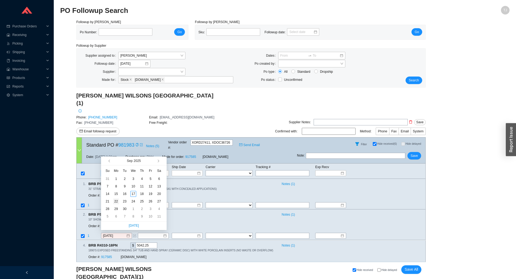
type input "[DATE]"
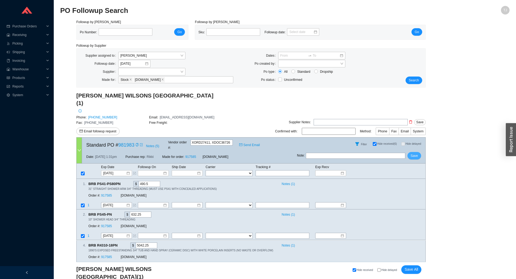
click at [412, 153] on span "Save" at bounding box center [413, 155] width 7 height 5
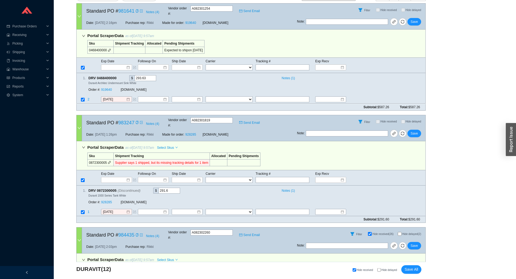
scroll to position [237, 0]
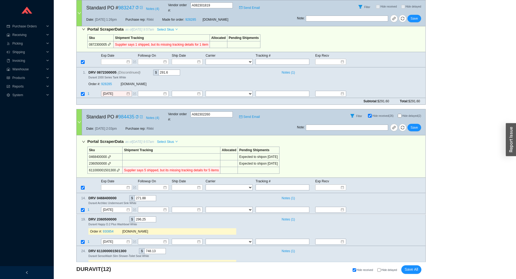
click at [384, 269] on span "Hide delayed" at bounding box center [389, 270] width 16 height 3
click at [381, 269] on input "Hide delayed" at bounding box center [378, 269] width 3 height 3
checkbox input "true"
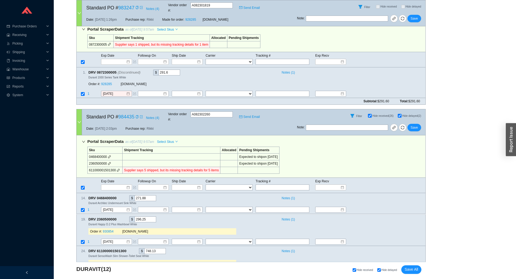
checkbox input "true"
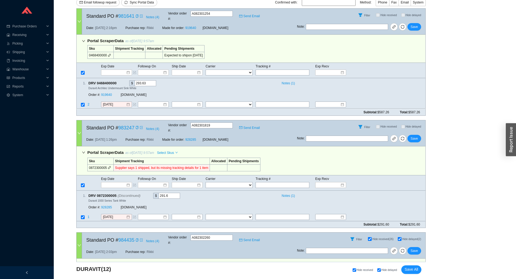
scroll to position [119, 0]
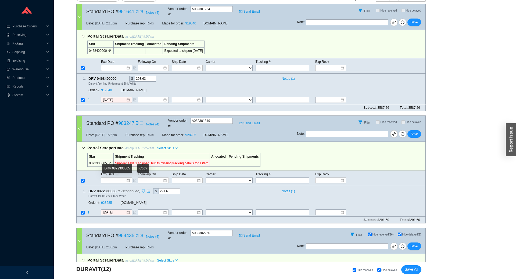
click at [143, 189] on icon "copy" at bounding box center [143, 190] width 3 height 3
click at [135, 121] on icon "copy" at bounding box center [136, 122] width 3 height 3
click at [397, 130] on link at bounding box center [394, 134] width 8 height 8
click at [267, 209] on input "text" at bounding box center [282, 212] width 54 height 6
paste input "234770+"
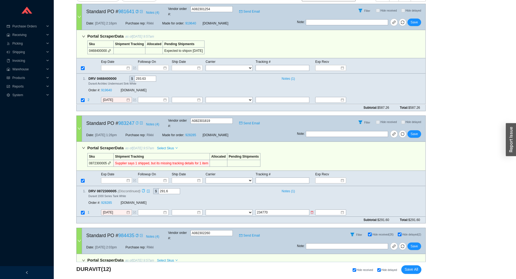
click at [275, 209] on input "234770" at bounding box center [282, 212] width 54 height 6
type input "234770"
click at [205, 209] on select "FedEx UPS ---------------- 2 Day Transportation INC A&B Freight A. Duie Pyle AA…" at bounding box center [228, 212] width 47 height 6
click option "Yellow and Roadway together" at bounding box center [0, 0] width 0 height 0
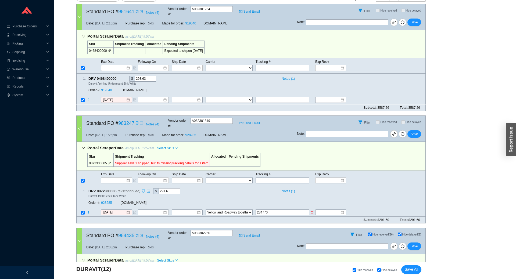
click at [222, 209] on select "FedEx UPS ---------------- 2 Day Transportation INC A&B Freight A. Duie Pyle AA…" at bounding box center [228, 212] width 47 height 6
select select "41"
click at [186, 210] on input at bounding box center [184, 212] width 23 height 5
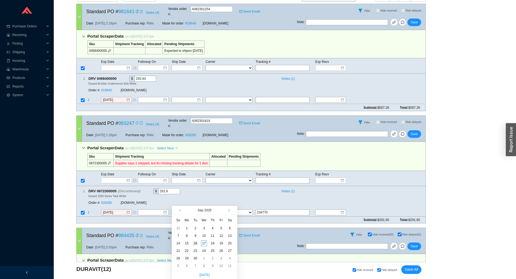
type input "9/16/2025"
click at [197, 243] on div "16" at bounding box center [195, 243] width 6 height 6
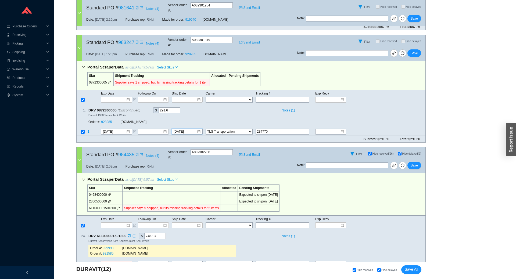
scroll to position [237, 0]
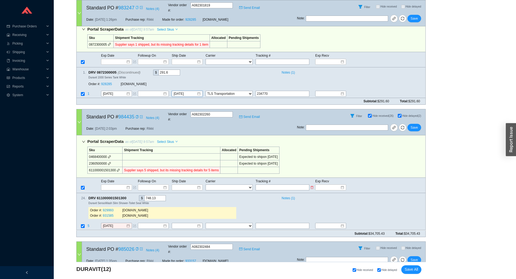
click at [267, 184] on input "text" at bounding box center [282, 187] width 54 height 6
paste input "234770"
type input "234770"
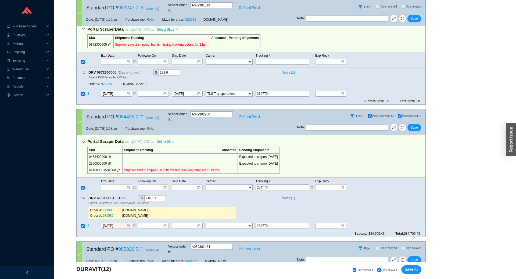
click at [205, 184] on select "FedEx UPS ---------------- 2 Day Transportation INC A&B Freight A. Duie Pyle AA…" at bounding box center [228, 187] width 47 height 6
select select "49"
click option "Yellow and Roadway together" at bounding box center [0, 0] width 0 height 0
select select "49"
click at [206, 184] on select "FedEx UPS ---------------- 2 Day Transportation INC A&B Freight A. Duie Pyle AA…" at bounding box center [228, 187] width 47 height 6
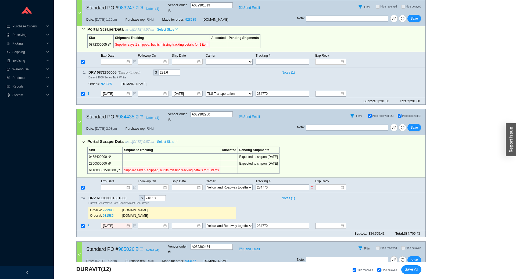
select select "114"
select select "41"
click at [189, 185] on input at bounding box center [185, 187] width 23 height 5
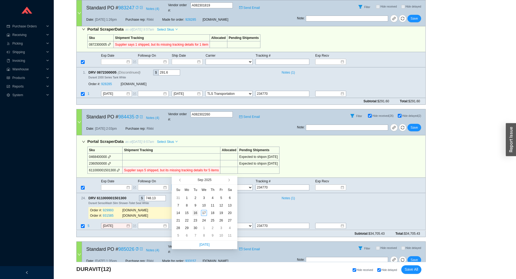
type input "9/16/2025"
click at [193, 211] on div "16" at bounding box center [195, 213] width 6 height 6
type input "9/16/2025"
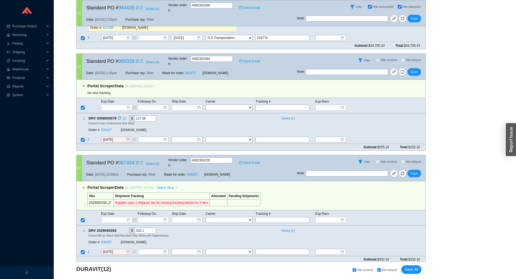
scroll to position [475, 0]
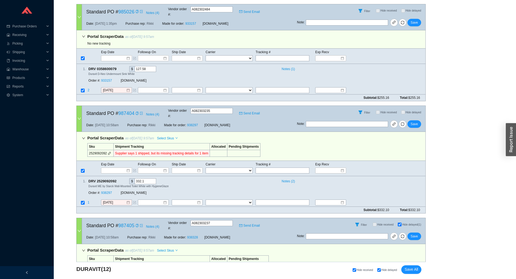
click at [263, 200] on input "text" at bounding box center [282, 203] width 54 height 6
paste input "234770"
type input "234770"
click at [205, 200] on select "FedEx UPS ---------------- 2 Day Transportation INC A&B Freight A. Duie Pyle AA…" at bounding box center [228, 203] width 47 height 6
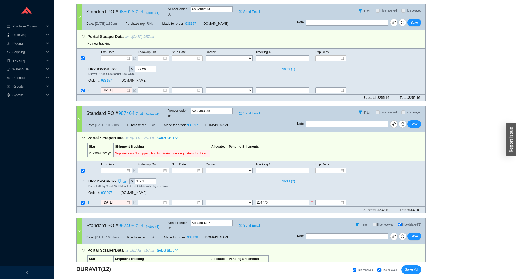
select select "41"
click option "TLS Transportation" at bounding box center [0, 0] width 0 height 0
click at [187, 200] on input at bounding box center [184, 202] width 23 height 5
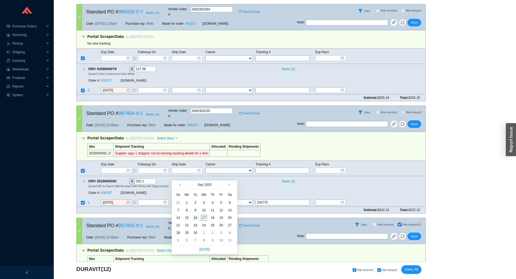
type input "9/16/2025"
click at [195, 219] on div "16" at bounding box center [195, 218] width 6 height 6
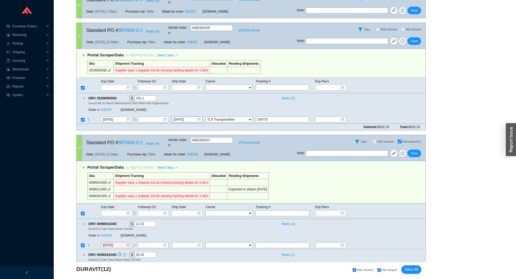
scroll to position [593, 0]
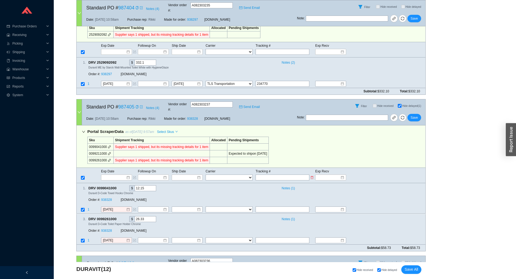
click at [269, 175] on input "text" at bounding box center [282, 178] width 54 height 6
paste input "234770"
type input "234770"
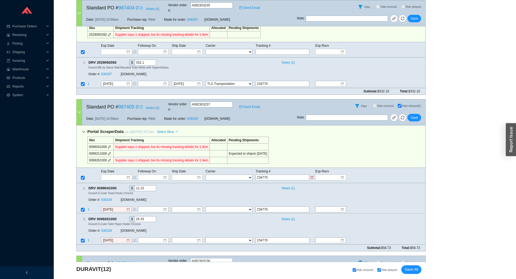
type input "234770"
click at [205, 175] on select "FedEx UPS ---------------- 2 Day Transportation INC A&B Freight A. Duie Pyle AA…" at bounding box center [228, 178] width 47 height 6
select select "41"
click option "TLS Transportation" at bounding box center [0, 0] width 0 height 0
select select "41"
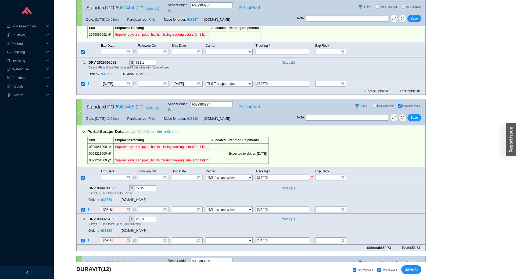
select select "41"
click at [186, 175] on input at bounding box center [185, 177] width 23 height 5
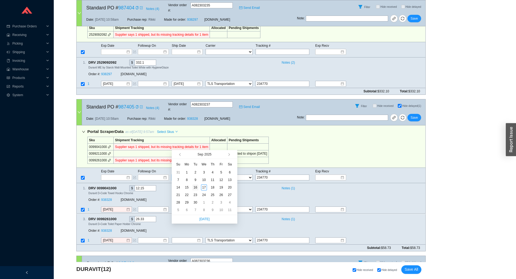
type input "9/16/2025"
click at [196, 187] on div "16" at bounding box center [195, 187] width 6 height 6
type input "9/16/2025"
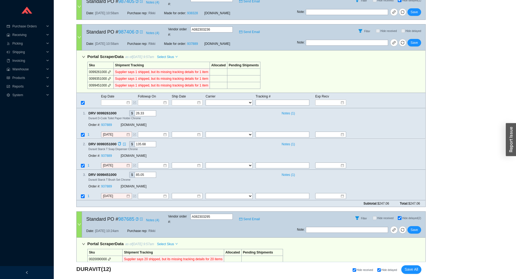
scroll to position [831, 0]
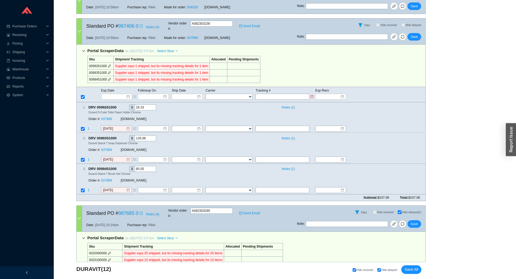
click at [274, 94] on input "text" at bounding box center [282, 97] width 54 height 6
paste input "234770"
type input "234770"
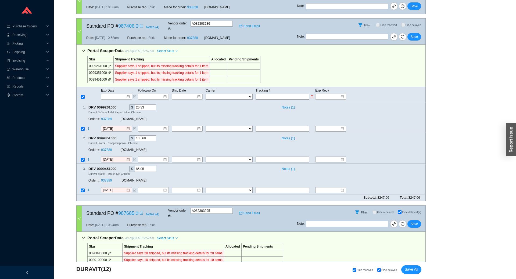
type input "234770"
click at [205, 94] on select "FedEx UPS ---------------- 2 Day Transportation INC A&B Freight A. Duie Pyle AA…" at bounding box center [228, 97] width 47 height 6
select select "41"
click option "TLS Transportation" at bounding box center [0, 0] width 0 height 0
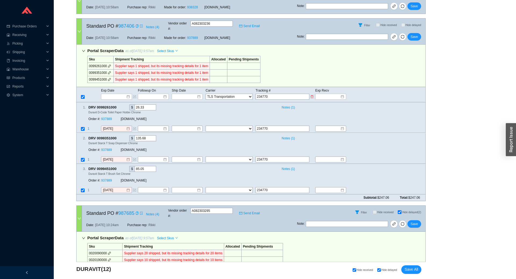
select select "41"
click at [184, 94] on input at bounding box center [185, 96] width 23 height 5
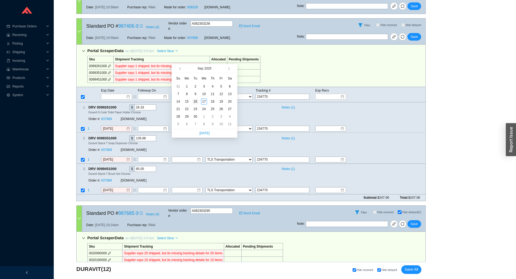
type input "9/16/2025"
click at [193, 102] on div "16" at bounding box center [195, 102] width 6 height 6
type input "9/16/2025"
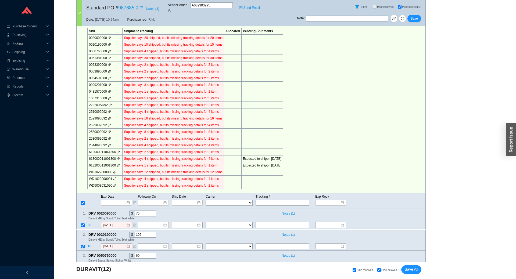
scroll to position [950, 0]
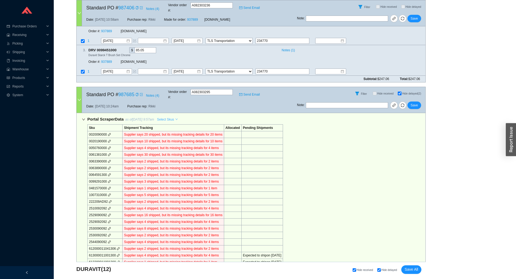
click at [172, 117] on span "Select Skus" at bounding box center [165, 119] width 17 height 5
click at [172, 86] on span "Missing Tracking" at bounding box center [170, 87] width 24 height 5
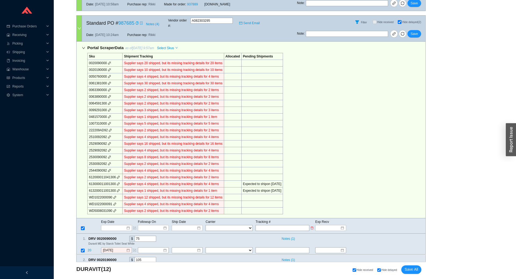
scroll to position [1068, 0]
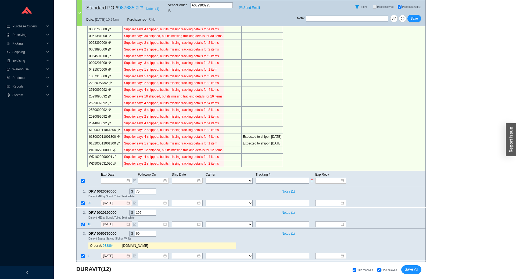
click at [266, 178] on input "text" at bounding box center [282, 181] width 54 height 6
paste input "234770"
type input "234770"
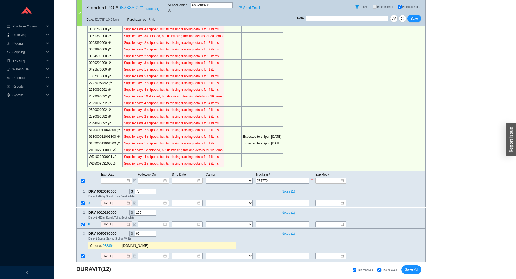
type input "234770"
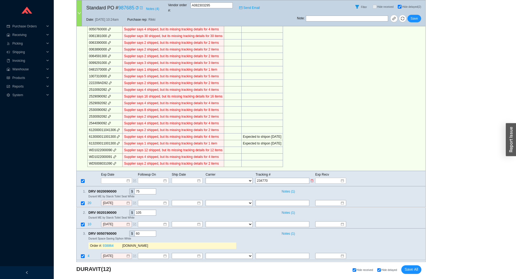
type input "234770"
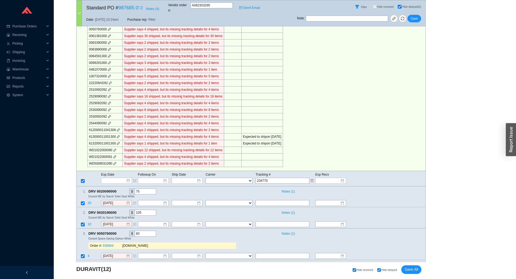
type input "234770"
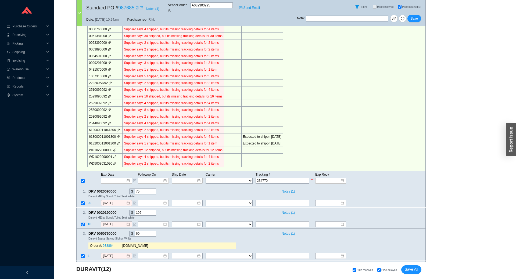
type input "234770"
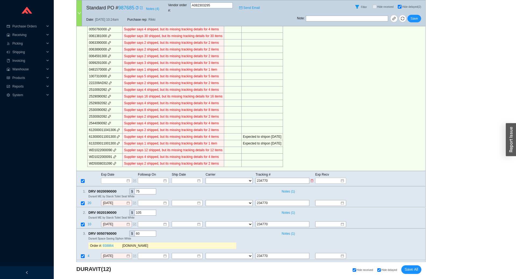
click at [205, 178] on select "FedEx UPS ---------------- 2 Day Transportation INC A&B Freight A. Duie Pyle AA…" at bounding box center [228, 181] width 47 height 6
select select "41"
click option "TLS Transportation" at bounding box center [0, 0] width 0 height 0
select select "41"
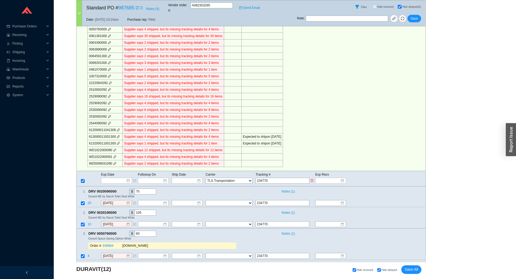
select select "41"
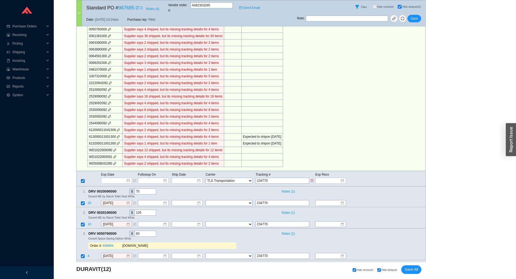
select select "41"
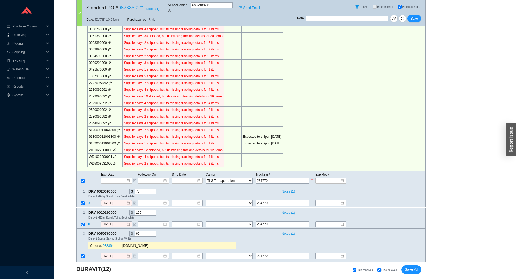
select select "41"
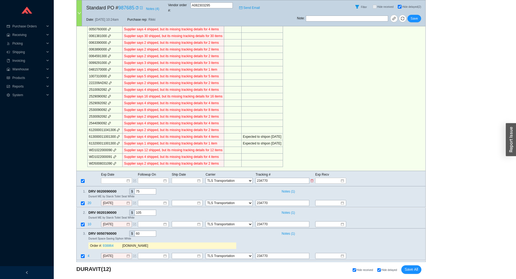
select select "41"
click at [182, 178] on div at bounding box center [187, 181] width 31 height 6
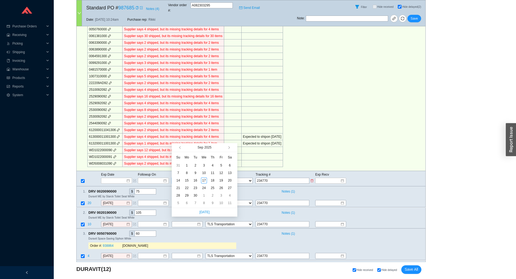
click at [183, 178] on input at bounding box center [185, 180] width 23 height 5
type input "9/16/2025"
click at [194, 180] on div "16" at bounding box center [195, 181] width 6 height 6
type input "9/16/2025"
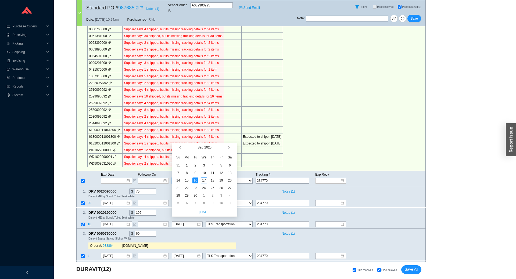
type input "9/16/2025"
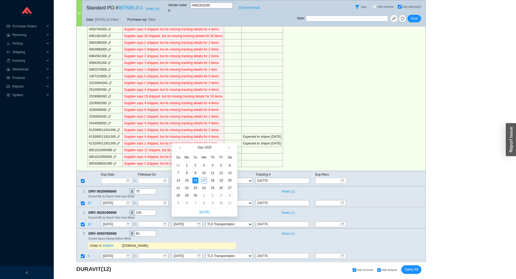
type input "9/16/2025"
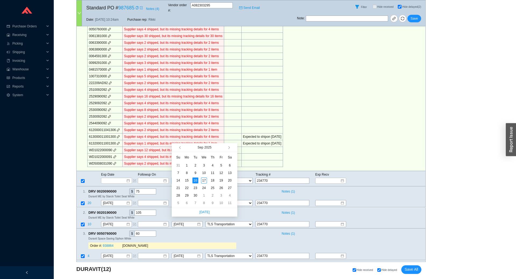
type input "9/16/2025"
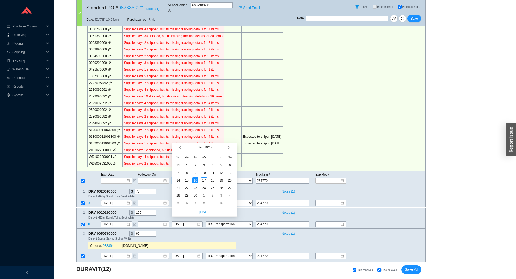
type input "9/16/2025"
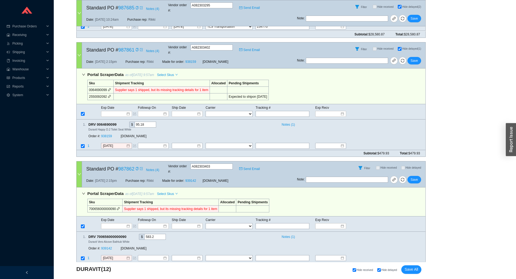
scroll to position [1780, 0]
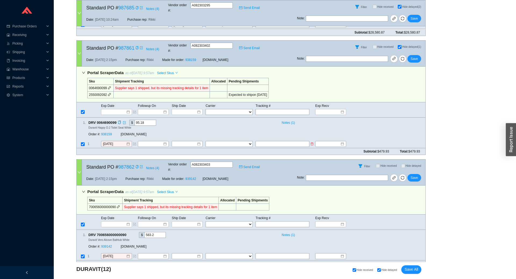
click at [264, 141] on input "text" at bounding box center [282, 144] width 54 height 6
paste input "234770"
type input "234770"
click at [205, 141] on select "FedEx UPS ---------------- 2 Day Transportation INC A&B Freight A. Duie Pyle AA…" at bounding box center [228, 144] width 47 height 6
select select "41"
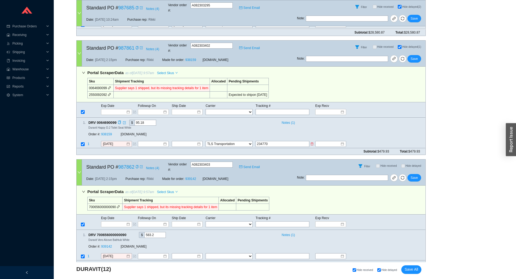
click option "TLS Transportation" at bounding box center [0, 0] width 0 height 0
drag, startPoint x: 242, startPoint y: 102, endPoint x: 186, endPoint y: 101, distance: 55.9
click at [186, 141] on input at bounding box center [184, 143] width 23 height 5
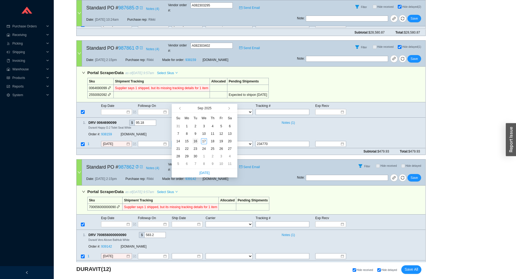
type input "9/16/2025"
click at [192, 143] on div "16" at bounding box center [195, 141] width 6 height 6
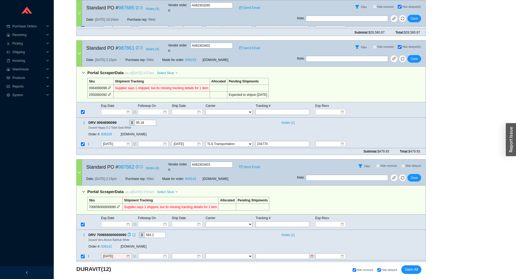
click at [262, 253] on input "text" at bounding box center [282, 256] width 54 height 6
paste input "234770"
type input "234770"
click at [205, 253] on select "FedEx UPS ---------------- 2 Day Transportation INC A&B Freight A. Duie Pyle AA…" at bounding box center [228, 256] width 47 height 6
select select "41"
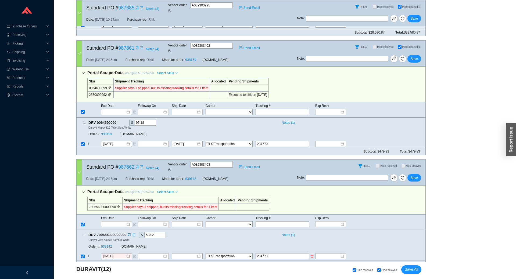
click option "TLS Transportation" at bounding box center [0, 0] width 0 height 0
click at [184, 254] on input at bounding box center [184, 256] width 23 height 5
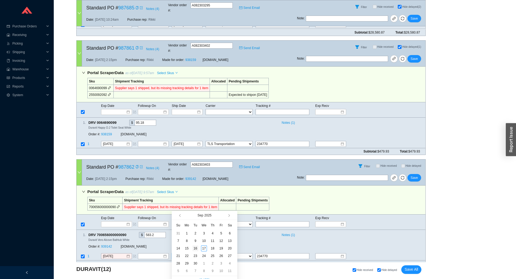
type input "9/16/2025"
click at [194, 248] on div "16" at bounding box center [195, 248] width 6 height 6
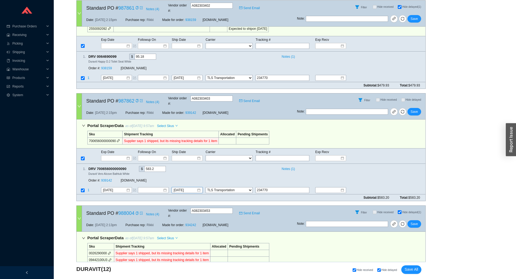
scroll to position [1899, 0]
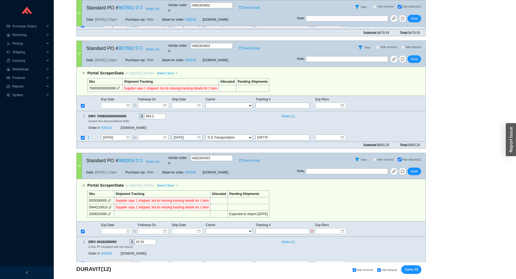
click at [261, 228] on input "text" at bounding box center [282, 231] width 54 height 6
paste input "234770"
type input "234770"
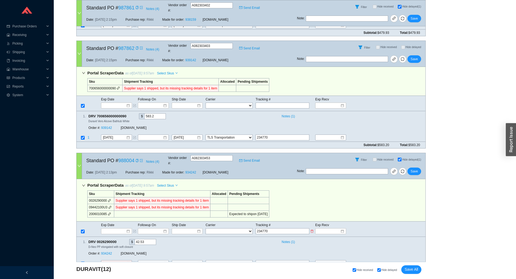
type input "234770"
click at [205, 228] on select "FedEx UPS ---------------- 2 Day Transportation INC A&B Freight A. Duie Pyle AA…" at bounding box center [228, 231] width 47 height 6
select select "41"
click option "TLS Transportation" at bounding box center [0, 0] width 0 height 0
select select "41"
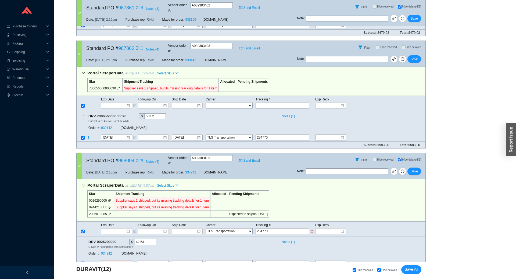
select select "41"
click at [194, 229] on input at bounding box center [185, 231] width 23 height 5
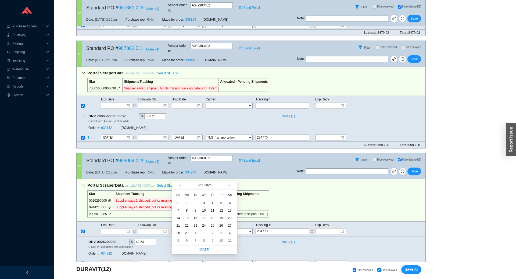
click at [189, 229] on input at bounding box center [185, 231] width 23 height 5
type input "9/16/2025"
click at [194, 218] on div "16" at bounding box center [195, 218] width 6 height 6
type input "9/16/2025"
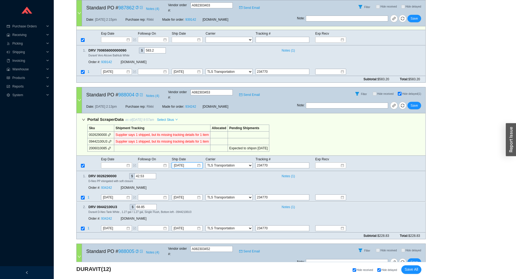
scroll to position [2000, 0]
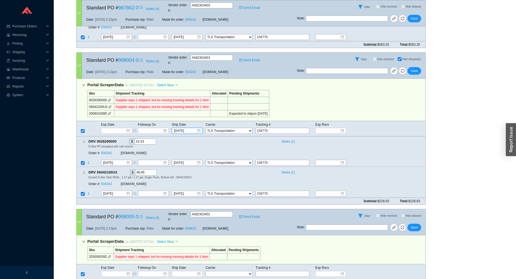
paste input "234770"
type input "234770"
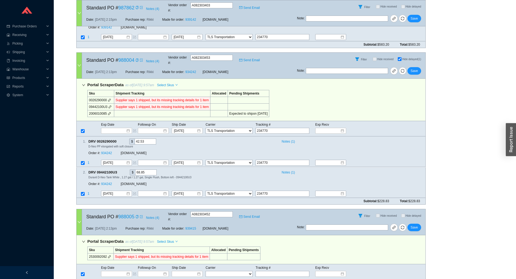
select select "41"
click option "TLS Transportation" at bounding box center [0, 0] width 0 height 0
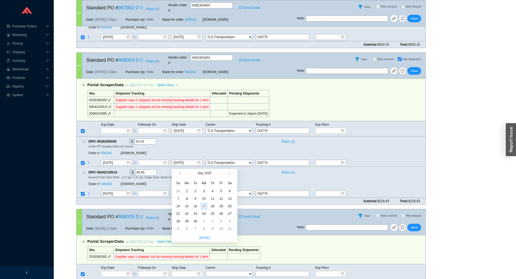
type input "9/16/2025"
click at [195, 208] on div "16" at bounding box center [195, 206] width 6 height 6
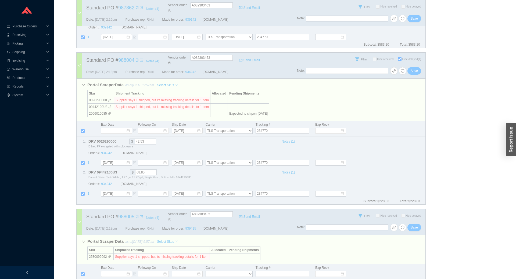
scroll to position [63, 0]
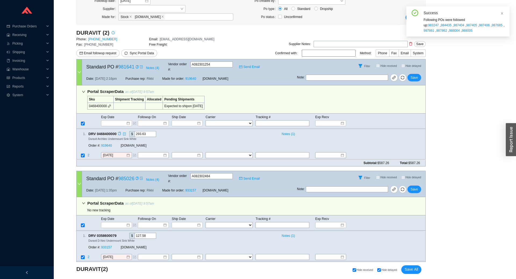
click at [119, 132] on icon "copy" at bounding box center [119, 133] width 3 height 3
click at [109, 144] on link "919640" at bounding box center [106, 146] width 11 height 4
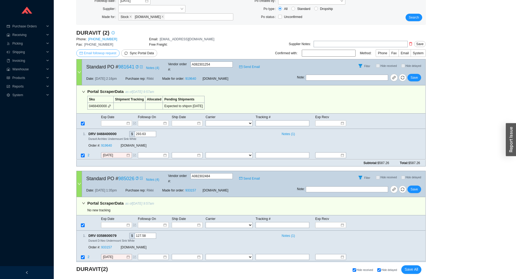
click at [101, 53] on span "Email followup request" at bounding box center [100, 52] width 32 height 5
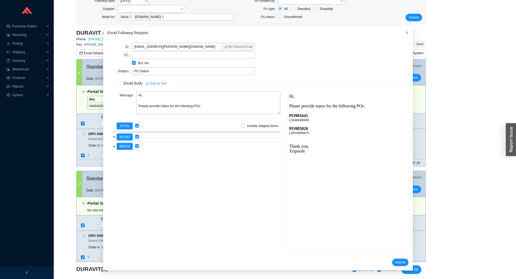
scroll to position [0, 0]
click at [397, 265] on button "Submit" at bounding box center [400, 263] width 16 height 8
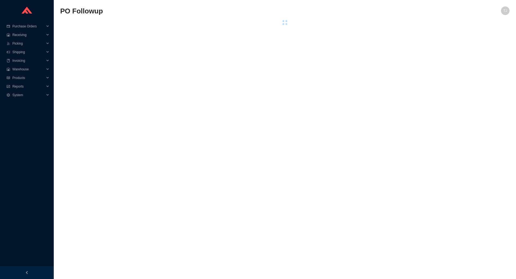
select select "94"
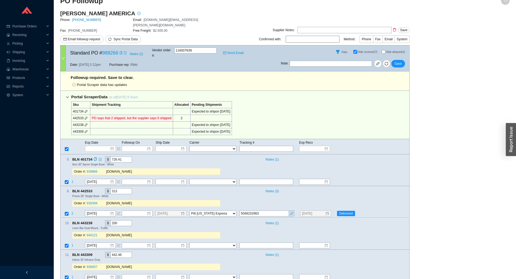
scroll to position [14, 0]
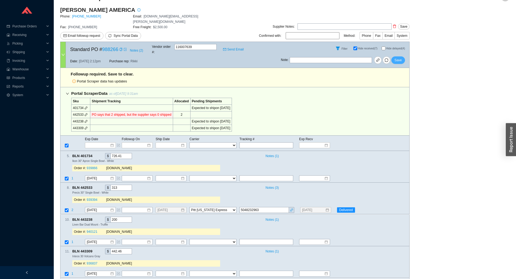
click at [398, 57] on span "Save" at bounding box center [397, 59] width 7 height 5
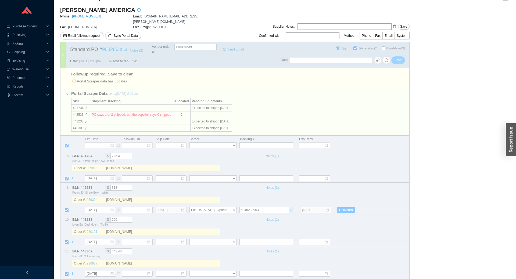
select select "94"
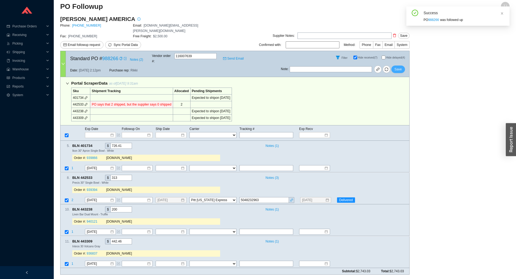
scroll to position [0, 0]
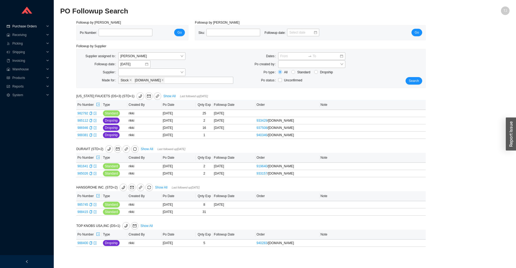
click at [24, 24] on span "Purchase Orders" at bounding box center [28, 26] width 32 height 9
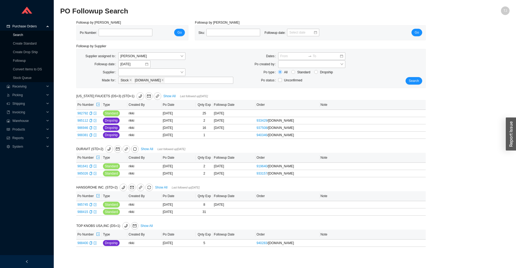
click at [23, 37] on link "Search" at bounding box center [18, 35] width 10 height 4
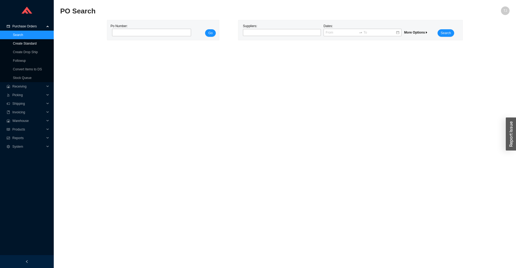
click at [34, 44] on link "Create Standard" at bounding box center [25, 44] width 24 height 4
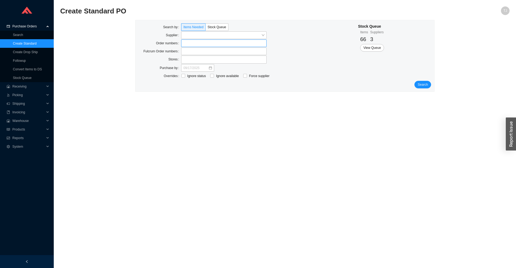
click at [218, 44] on label at bounding box center [223, 43] width 85 height 8
click at [186, 44] on input at bounding box center [184, 43] width 4 height 6
click at [425, 86] on span "Search" at bounding box center [422, 84] width 10 height 5
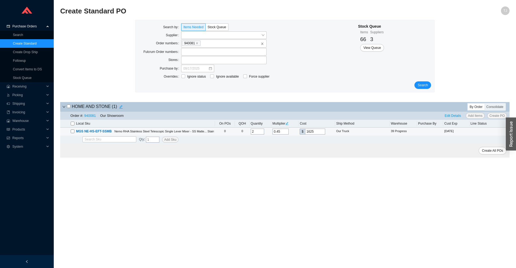
click at [73, 131] on input "checkbox" at bounding box center [73, 131] width 4 height 4
checkbox input "true"
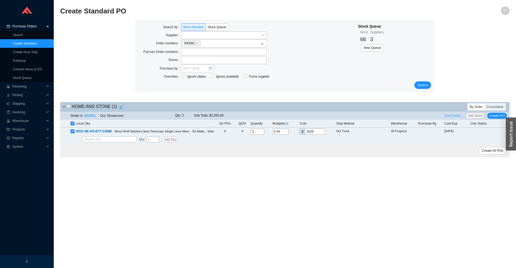
click at [454, 116] on span "Edit Details" at bounding box center [452, 115] width 16 height 5
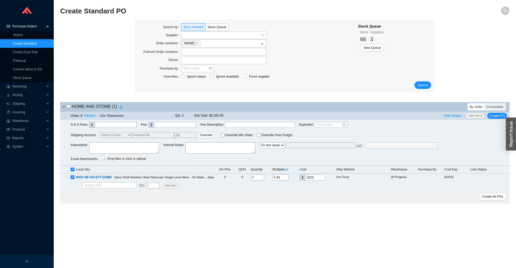
click at [259, 142] on select "Email Email Buyer EDI Do Not Send" at bounding box center [271, 145] width 25 height 6
select select "4"
click option "Email" at bounding box center [0, 0] width 0 height 0
click at [297, 145] on input "[PERSON_NAME][EMAIL_ADDRESS][DOMAIN_NAME]" at bounding box center [321, 145] width 70 height 6
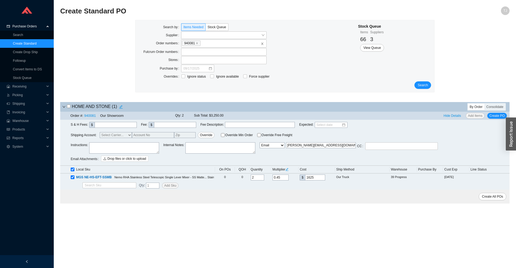
click at [297, 145] on input "[PERSON_NAME][EMAIL_ADDRESS][DOMAIN_NAME]" at bounding box center [321, 145] width 70 height 6
paste input "[PERSON_NAME] <[PERSON_NAME][EMAIL_ADDRESS][DOMAIN_NAME]>"
drag, startPoint x: 312, startPoint y: 146, endPoint x: 258, endPoint y: 149, distance: 54.0
click at [286, 148] on input "[PERSON_NAME] <[PERSON_NAME][EMAIL_ADDRESS][DOMAIN_NAME]" at bounding box center [321, 145] width 70 height 6
click at [342, 146] on input "[PERSON_NAME][EMAIL_ADDRESS][DOMAIN_NAME]" at bounding box center [321, 145] width 70 height 6
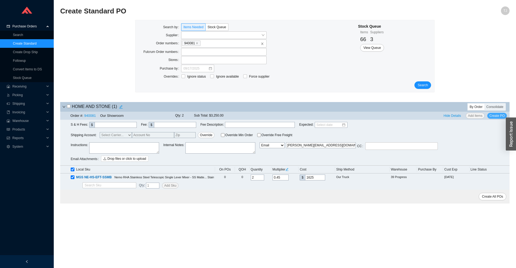
type input "[PERSON_NAME][EMAIL_ADDRESS][DOMAIN_NAME]"
click at [492, 116] on span "Create PO" at bounding box center [496, 115] width 15 height 5
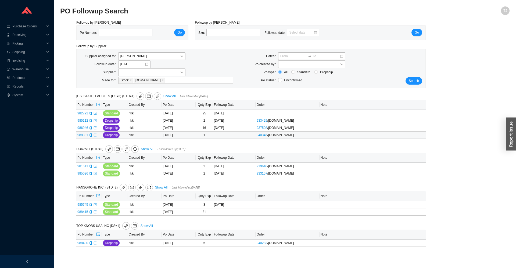
click at [95, 135] on icon "export" at bounding box center [94, 134] width 3 height 3
click at [34, 28] on span "Purchase Orders" at bounding box center [28, 26] width 32 height 9
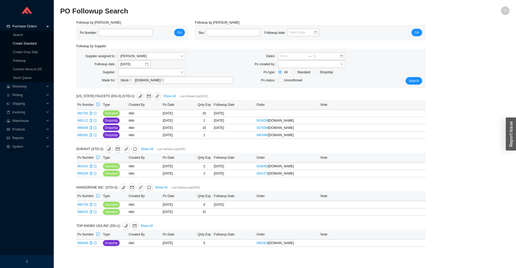
click at [26, 44] on link "Create Standard" at bounding box center [25, 44] width 24 height 4
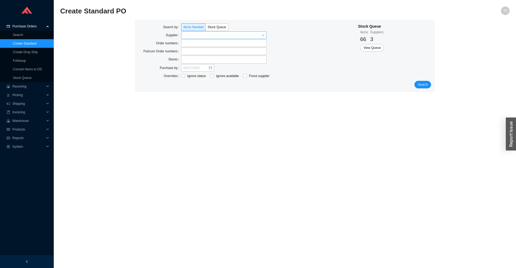
click at [192, 36] on input "search" at bounding box center [222, 35] width 78 height 7
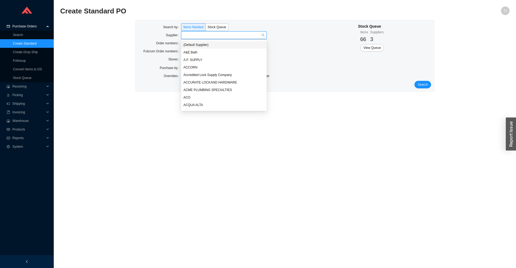
type input "a"
click at [194, 46] on div "A.F. SUPPLY" at bounding box center [223, 44] width 81 height 5
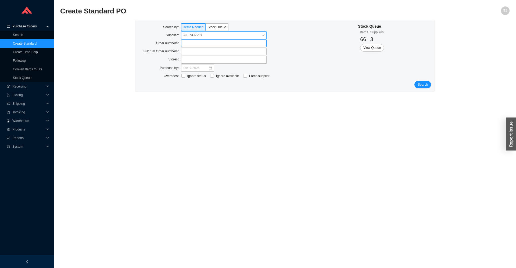
click at [192, 46] on label at bounding box center [223, 43] width 85 height 8
click at [186, 46] on input at bounding box center [184, 43] width 4 height 6
click at [192, 44] on label at bounding box center [223, 43] width 85 height 8
click at [186, 44] on input at bounding box center [184, 43] width 4 height 6
click at [428, 83] on button "Search" at bounding box center [422, 85] width 17 height 8
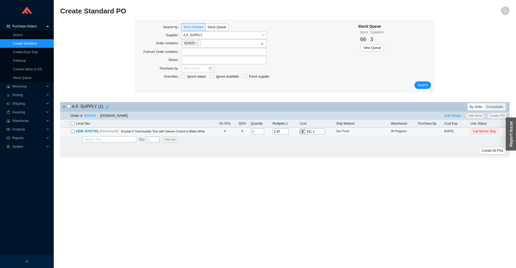
click at [73, 132] on input "checkbox" at bounding box center [73, 131] width 4 height 4
checkbox input "true"
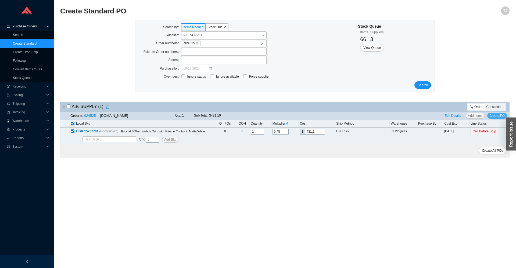
click at [499, 116] on span "Create PO" at bounding box center [496, 115] width 15 height 5
